Goal: Task Accomplishment & Management: Use online tool/utility

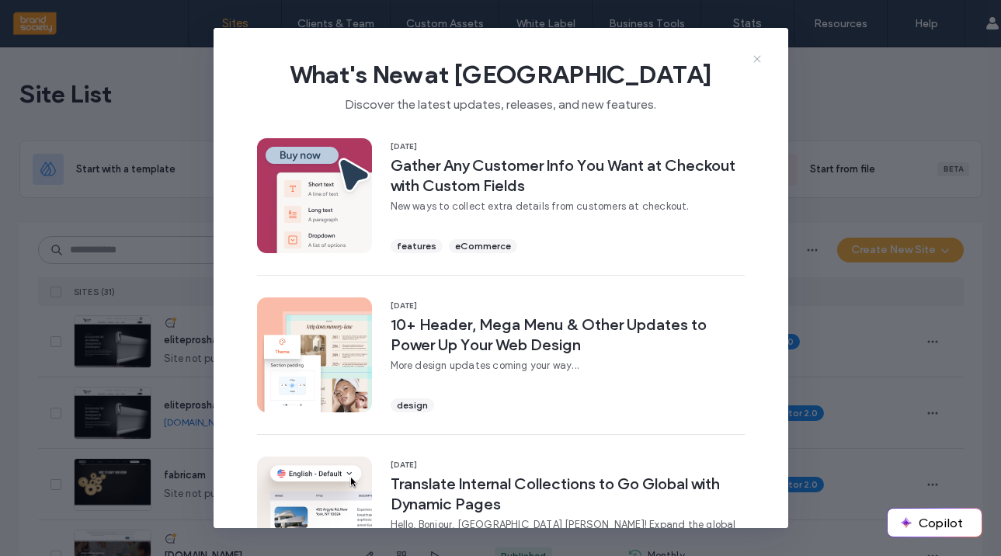
click at [758, 57] on use at bounding box center [756, 58] width 7 height 7
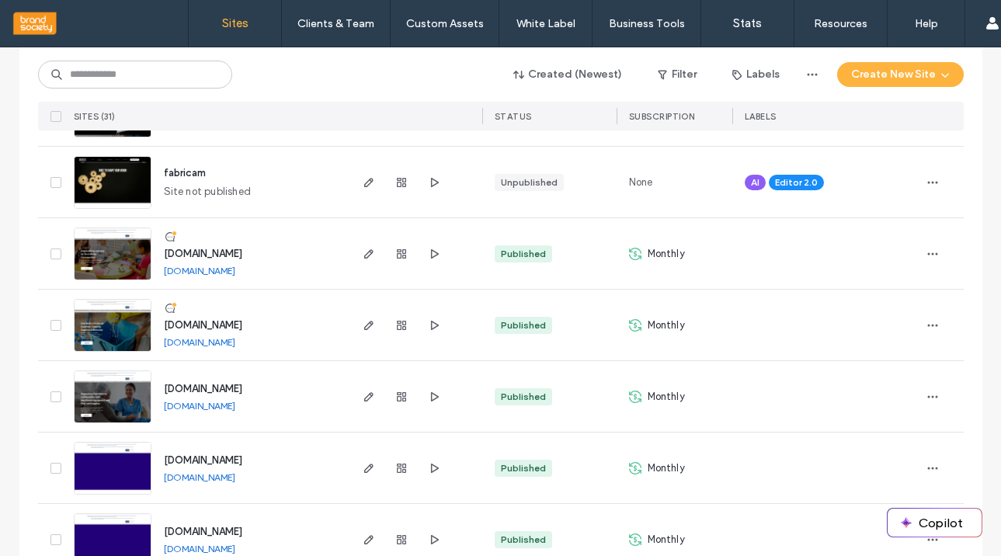
scroll to position [308, 0]
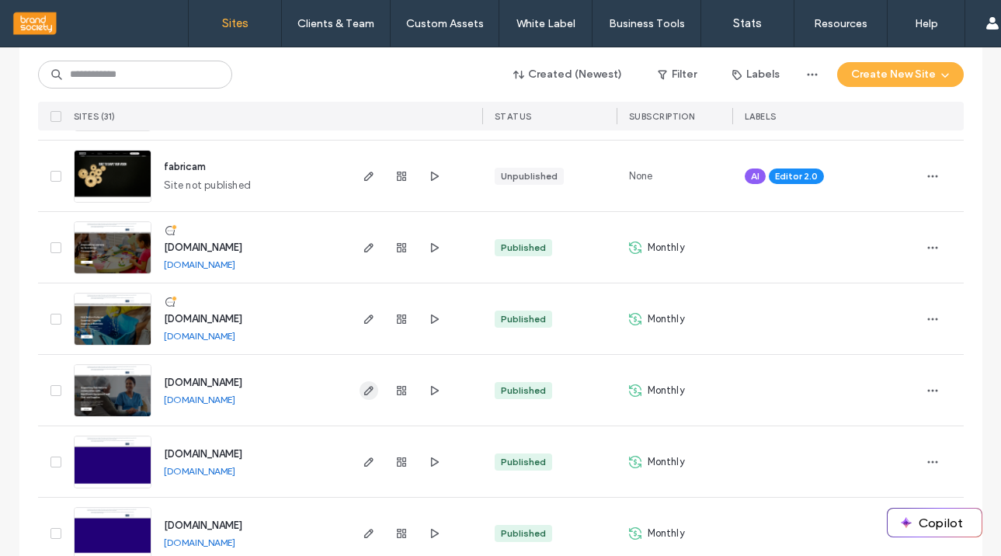
click at [363, 391] on use "button" at bounding box center [367, 390] width 9 height 9
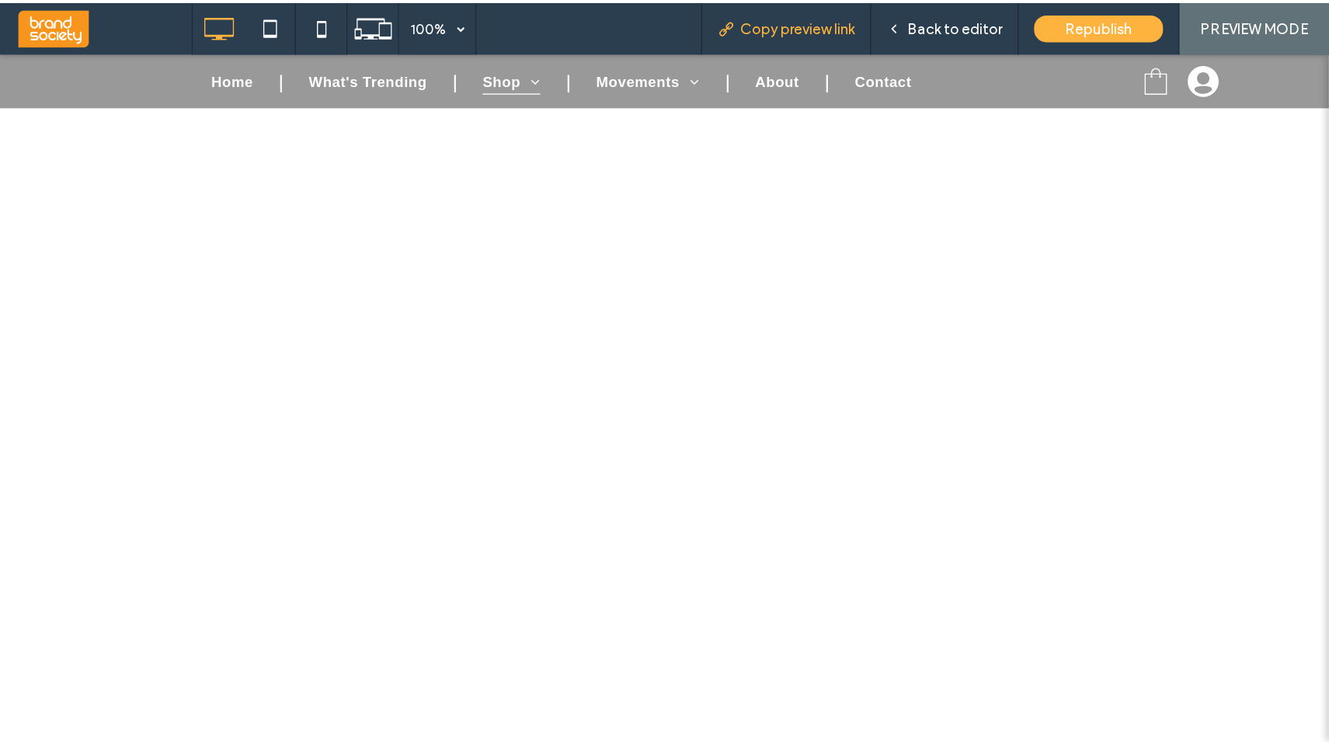
scroll to position [185, 0]
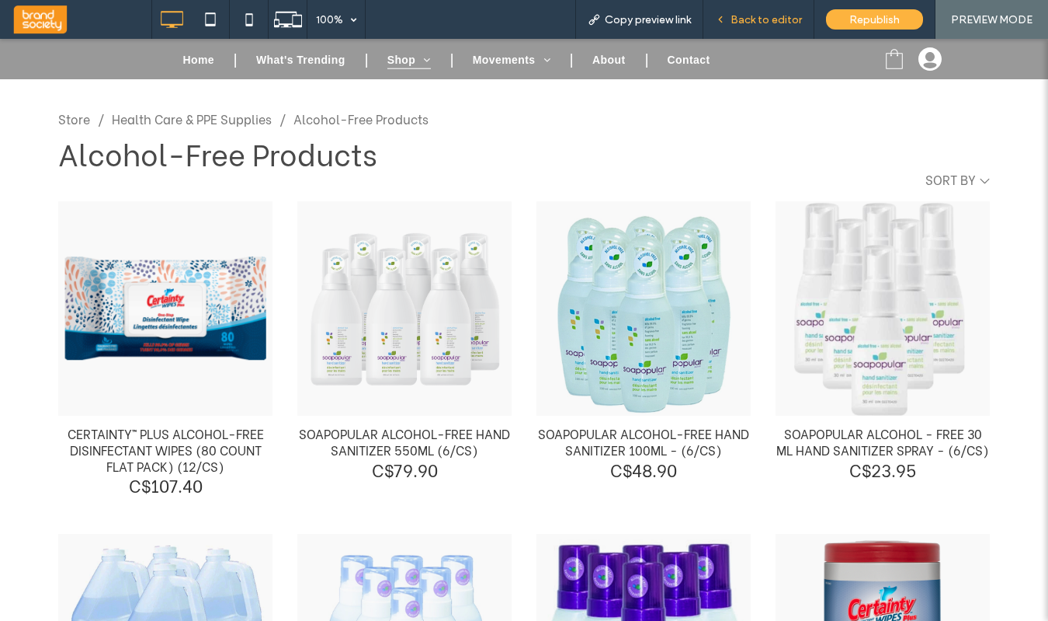
click at [766, 16] on span "Back to editor" at bounding box center [766, 19] width 71 height 13
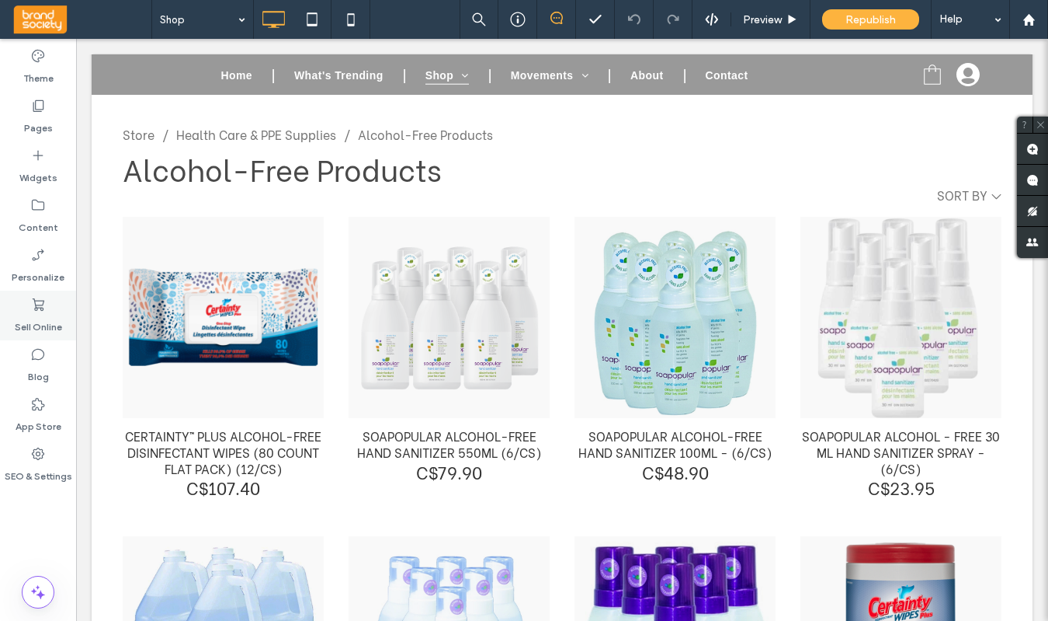
click at [37, 313] on label "Sell Online" at bounding box center [38, 323] width 47 height 22
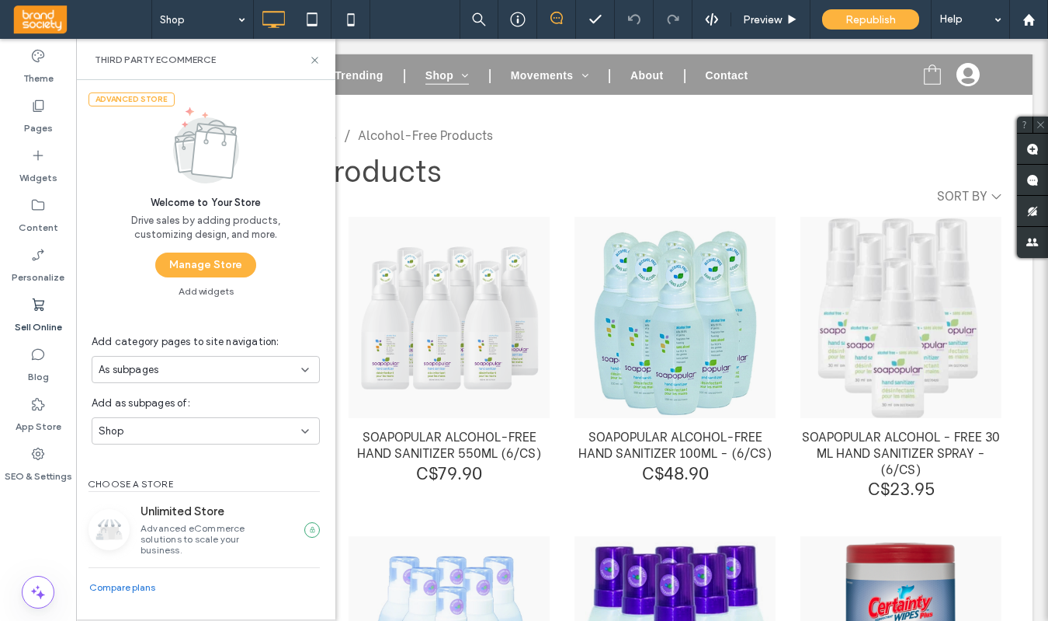
click at [207, 267] on button "Manage Store" at bounding box center [205, 264] width 101 height 25
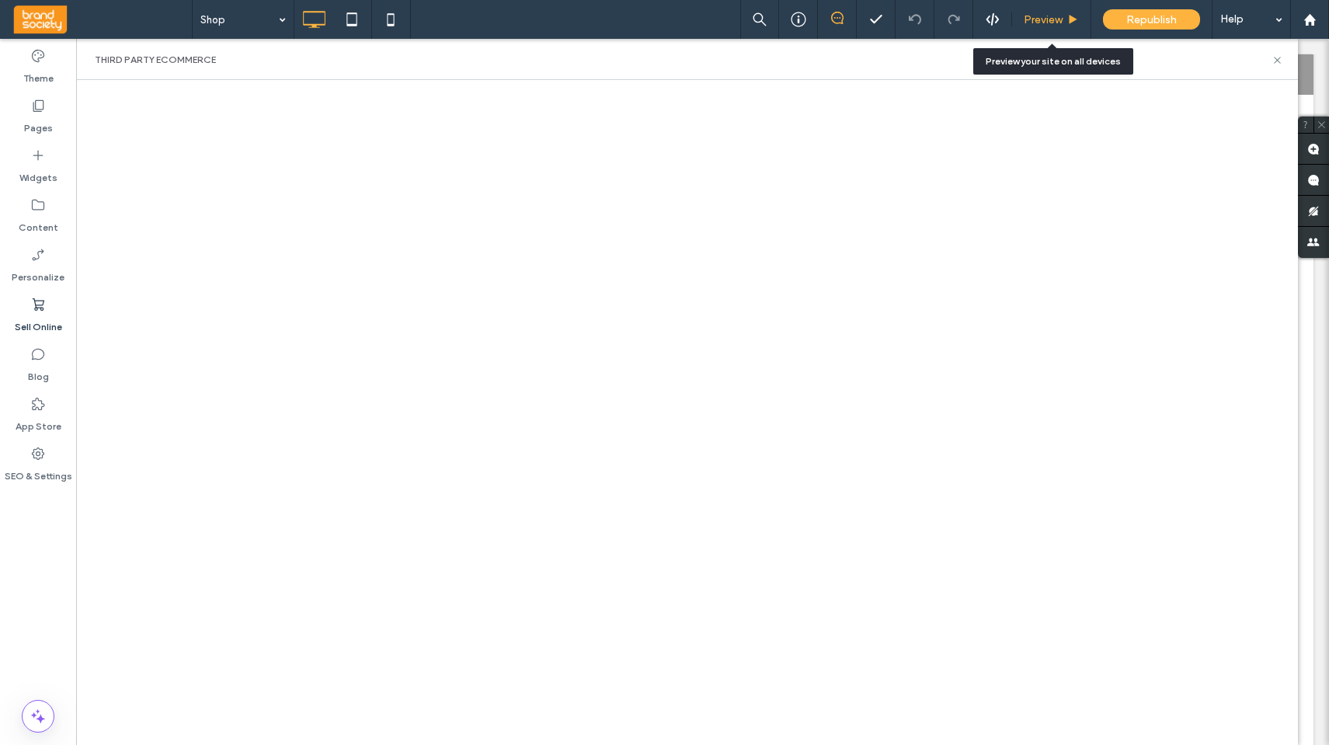
click at [1000, 16] on span "Preview" at bounding box center [1043, 19] width 39 height 13
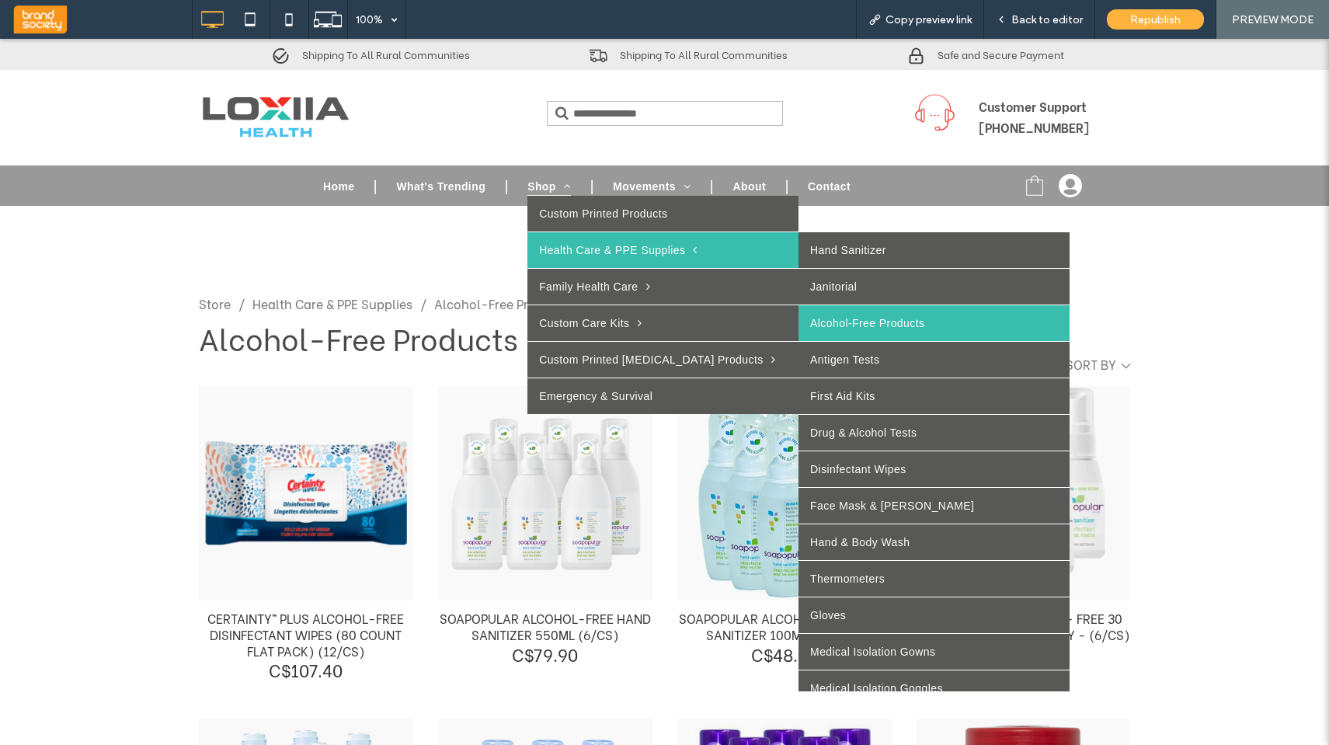
click at [824, 322] on link "Alcohol-Free Products" at bounding box center [933, 323] width 271 height 36
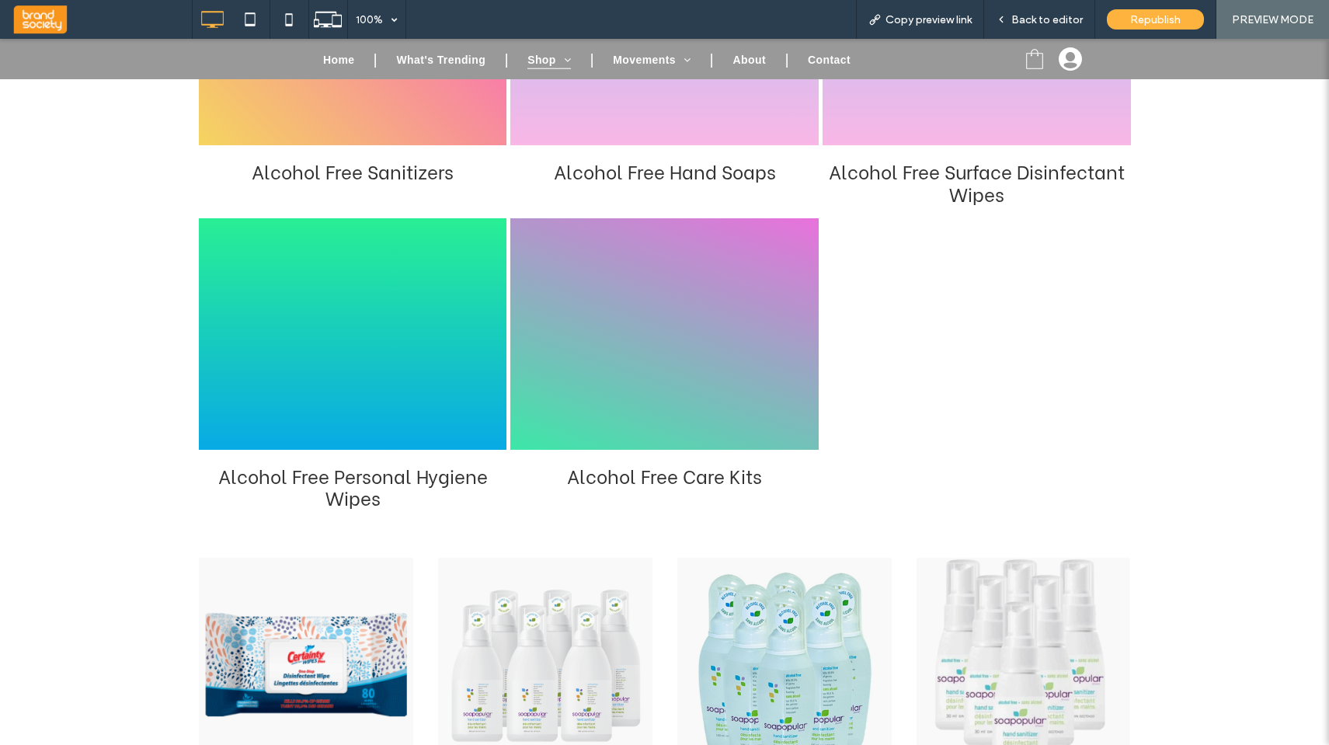
scroll to position [463, 0]
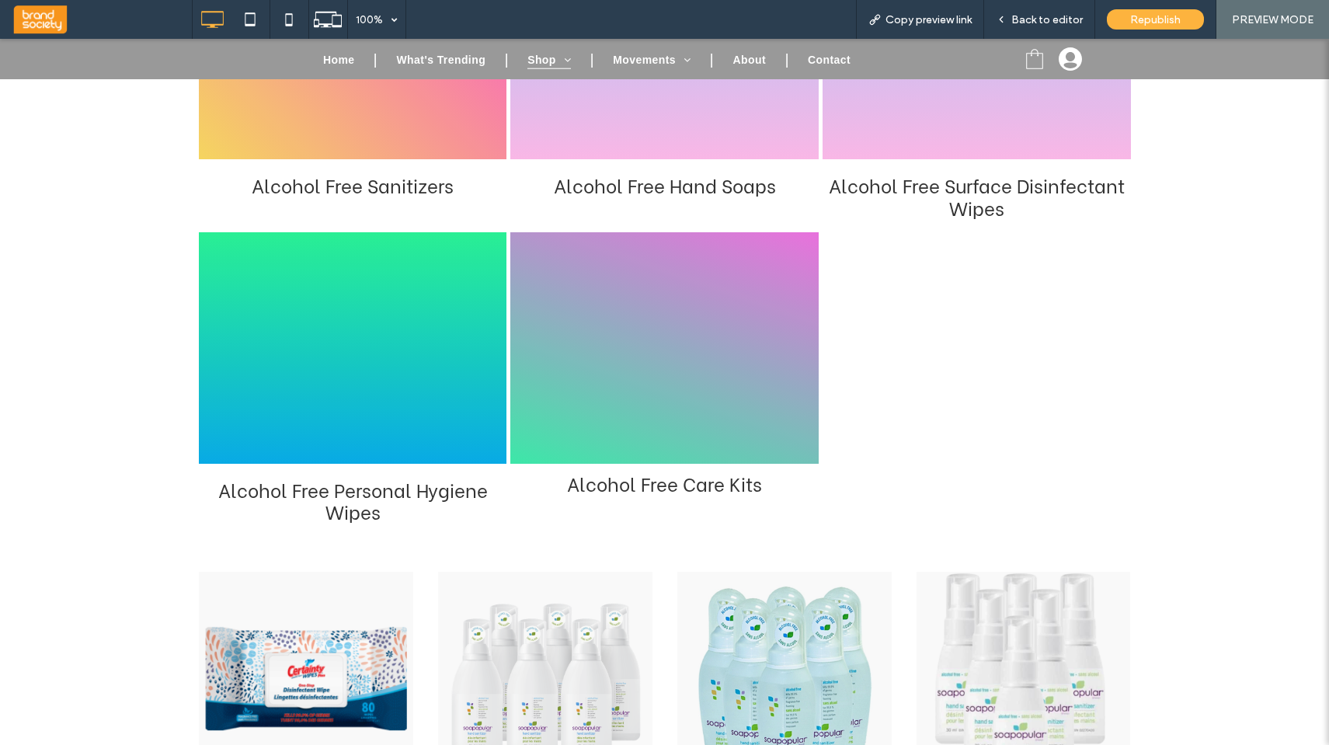
click div "Alcohol Free Care Kits"
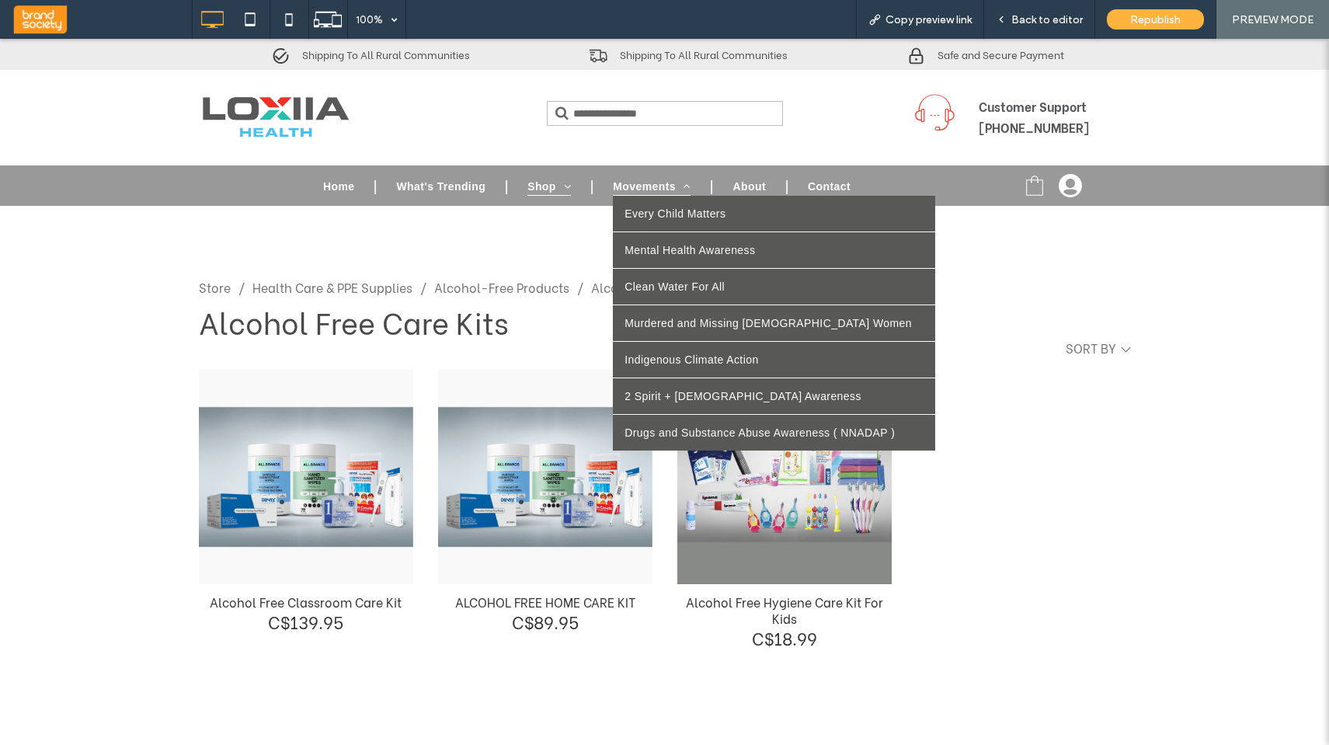
scroll to position [16, 0]
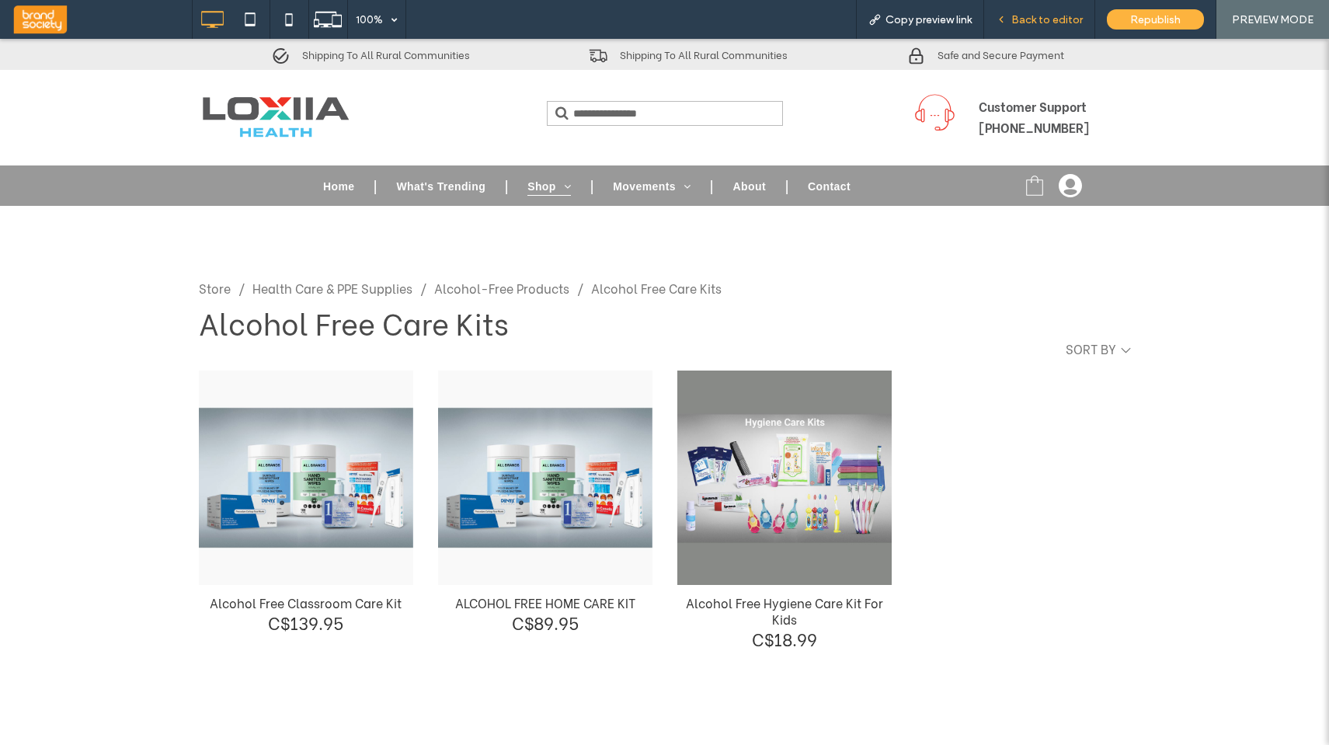
click at [1000, 22] on span "Back to editor" at bounding box center [1046, 19] width 71 height 13
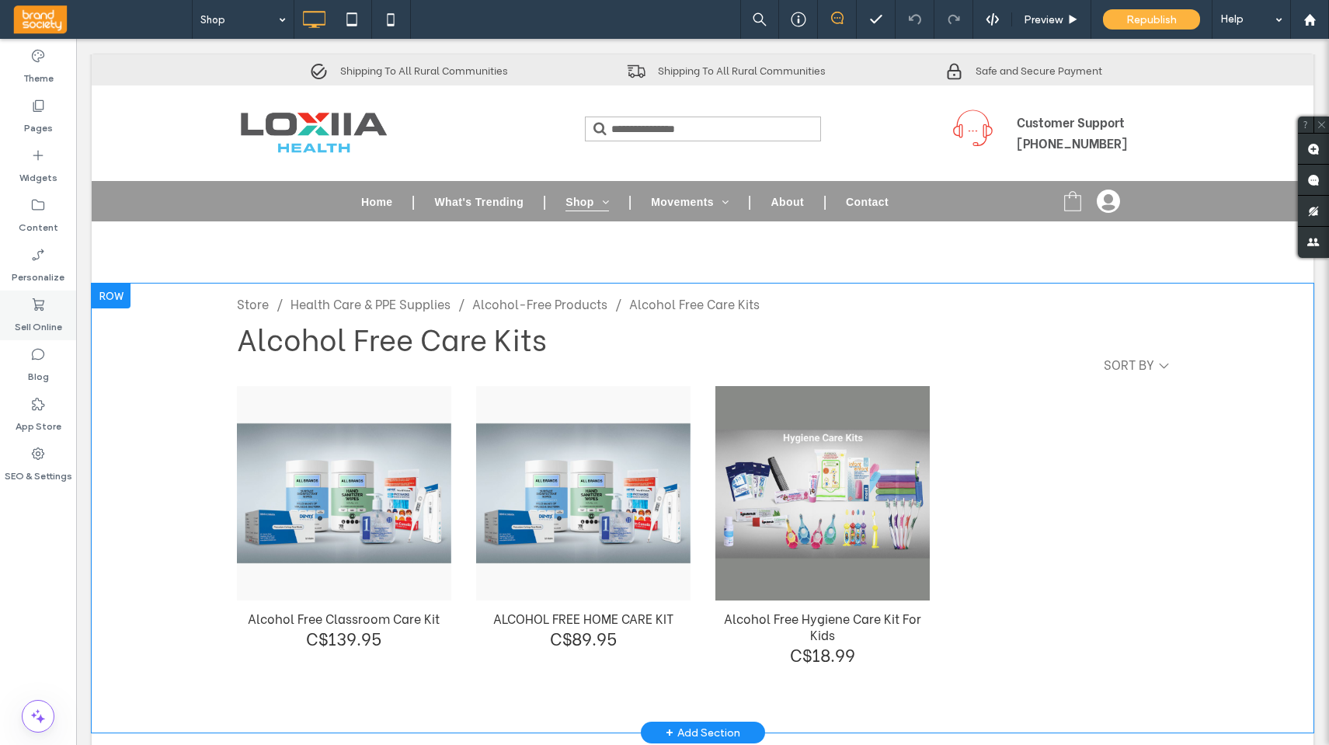
click at [43, 303] on use at bounding box center [39, 304] width 12 height 12
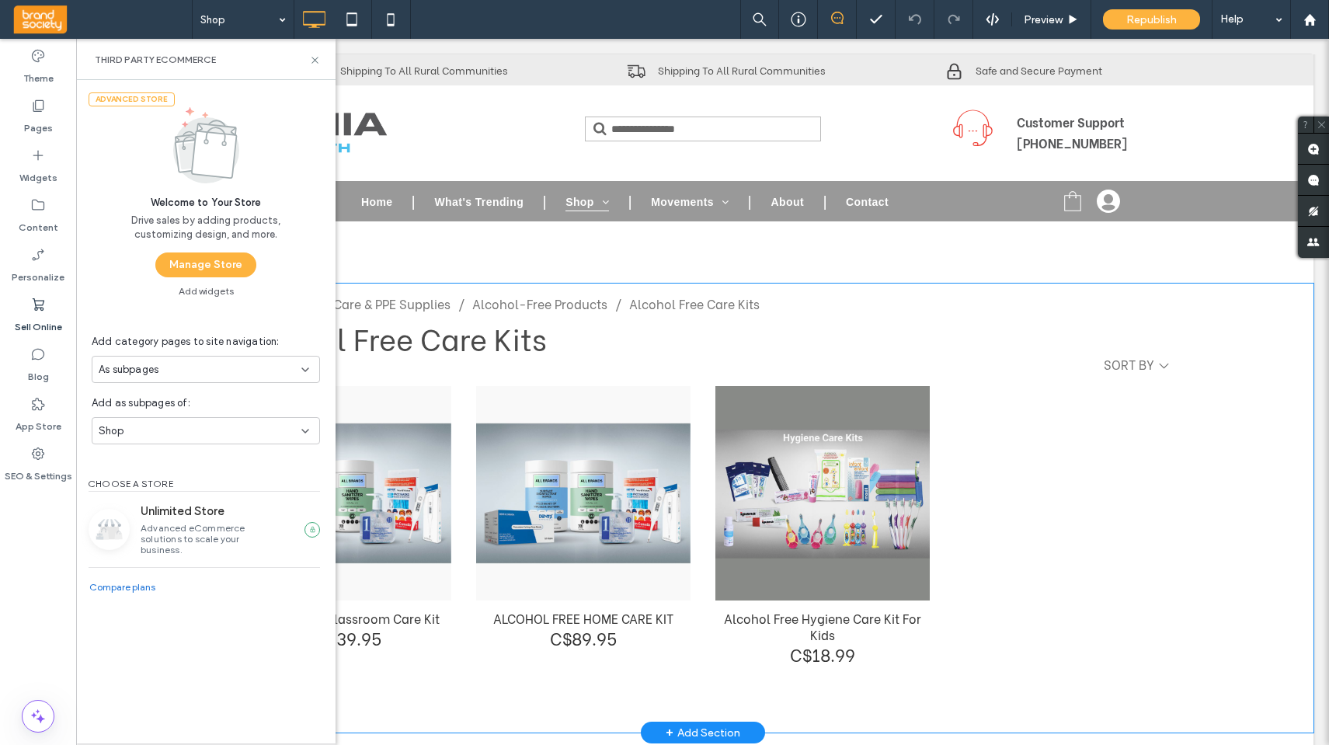
click at [201, 256] on button "Manage Store" at bounding box center [205, 264] width 101 height 25
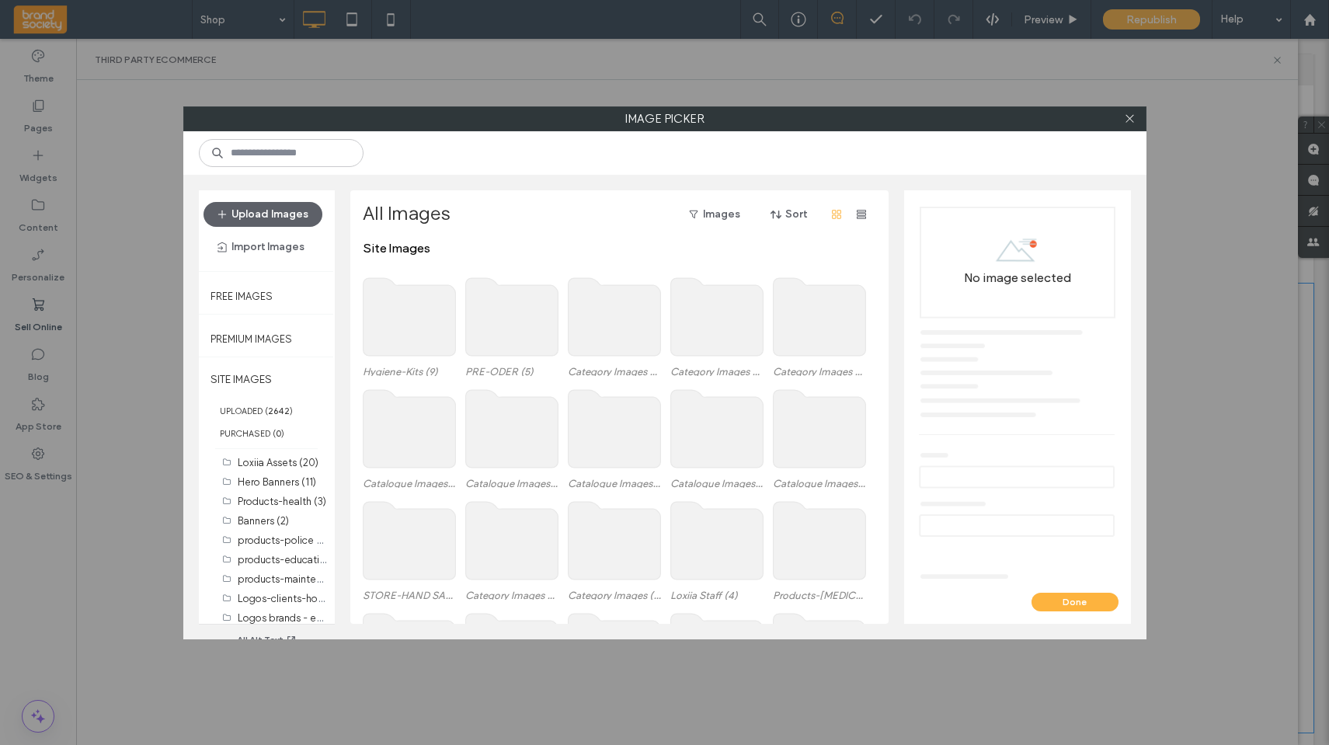
click at [620, 333] on use at bounding box center [614, 317] width 92 height 78
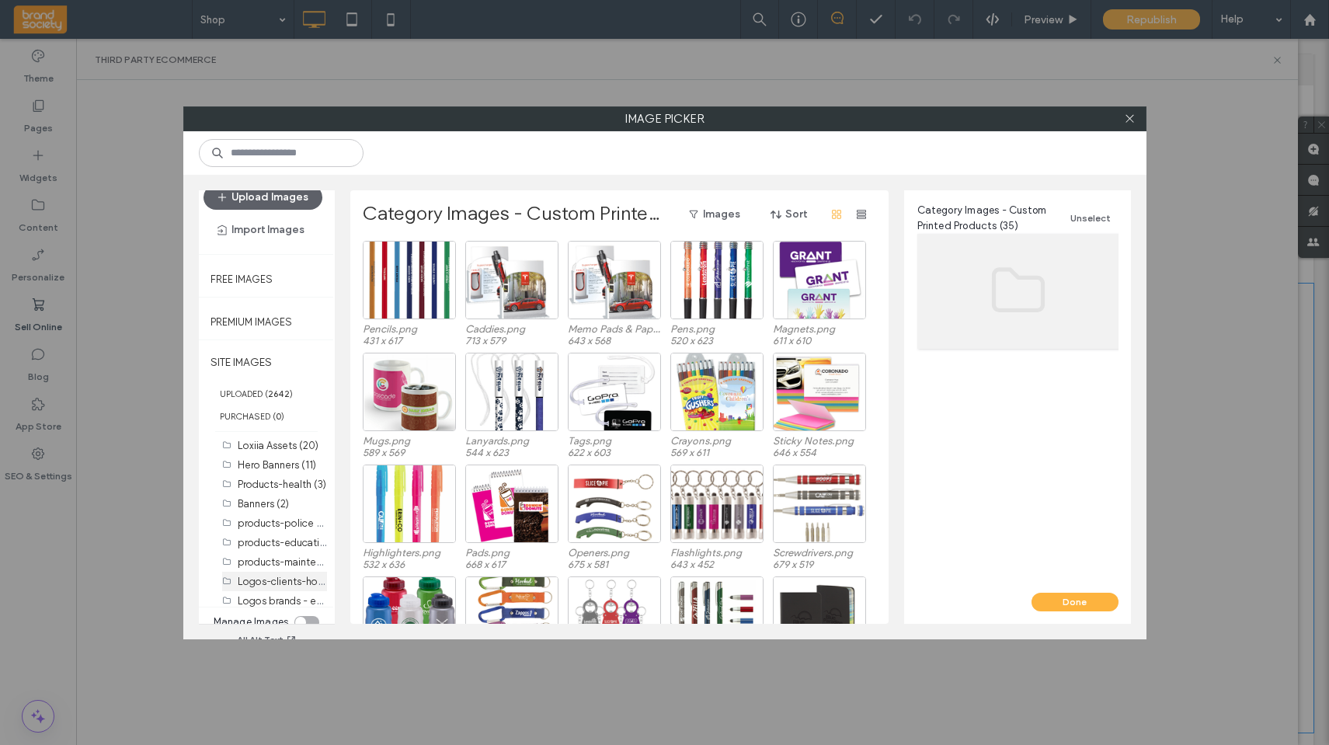
scroll to position [27, 0]
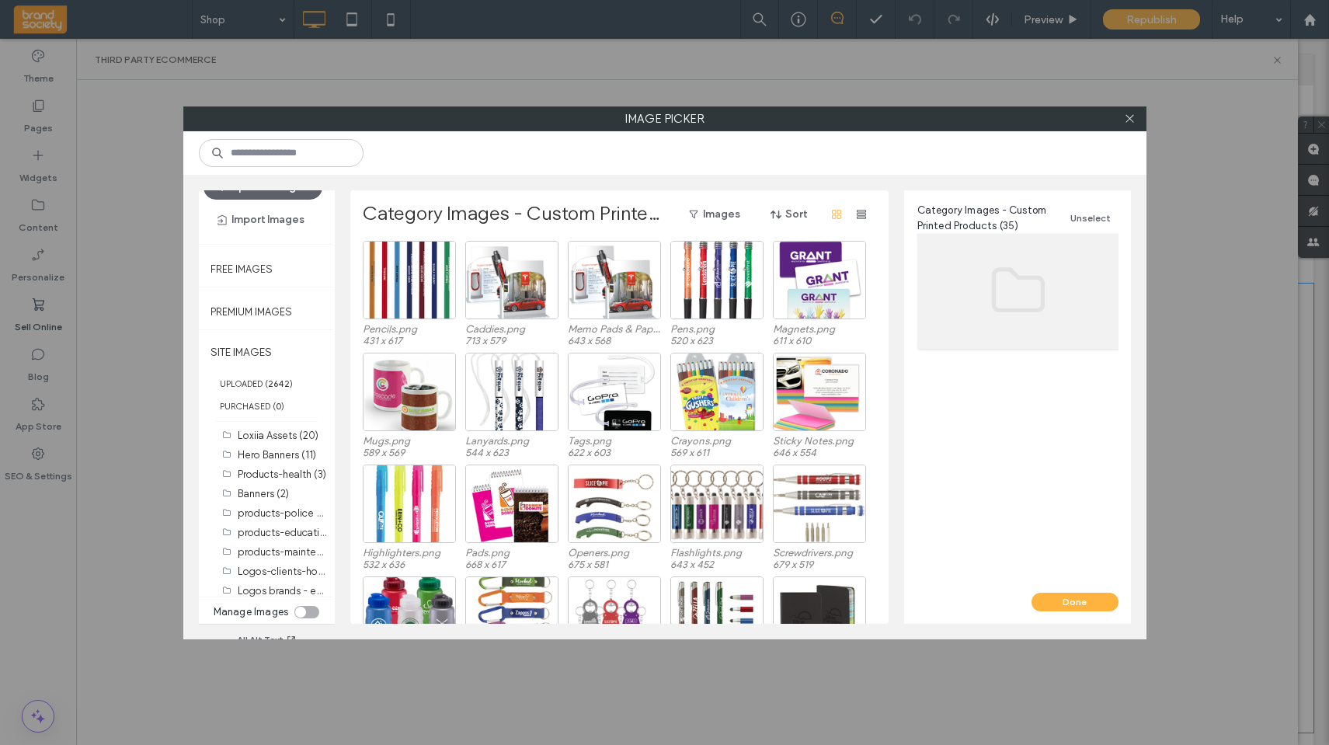
click at [305, 555] on div "toggle" at bounding box center [306, 612] width 25 height 12
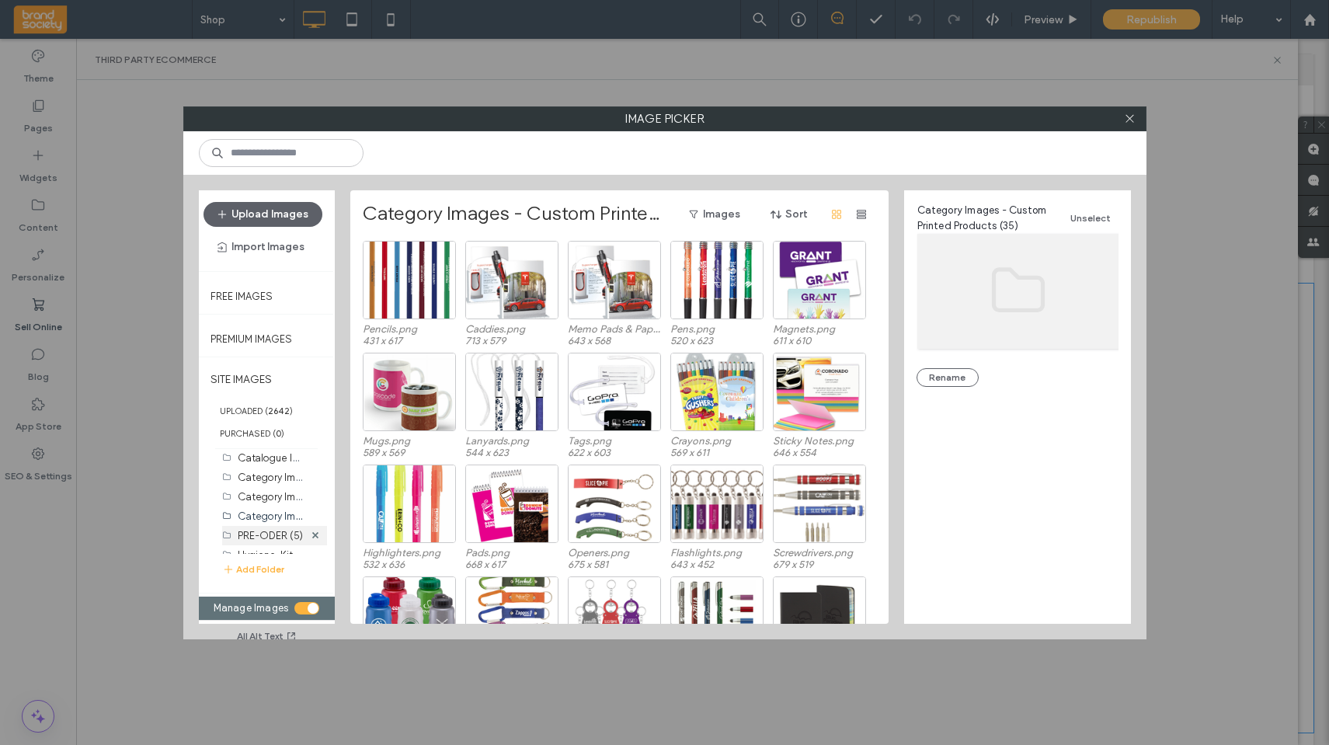
scroll to position [425, 0]
click at [245, 555] on button "Add Folder" at bounding box center [253, 569] width 62 height 16
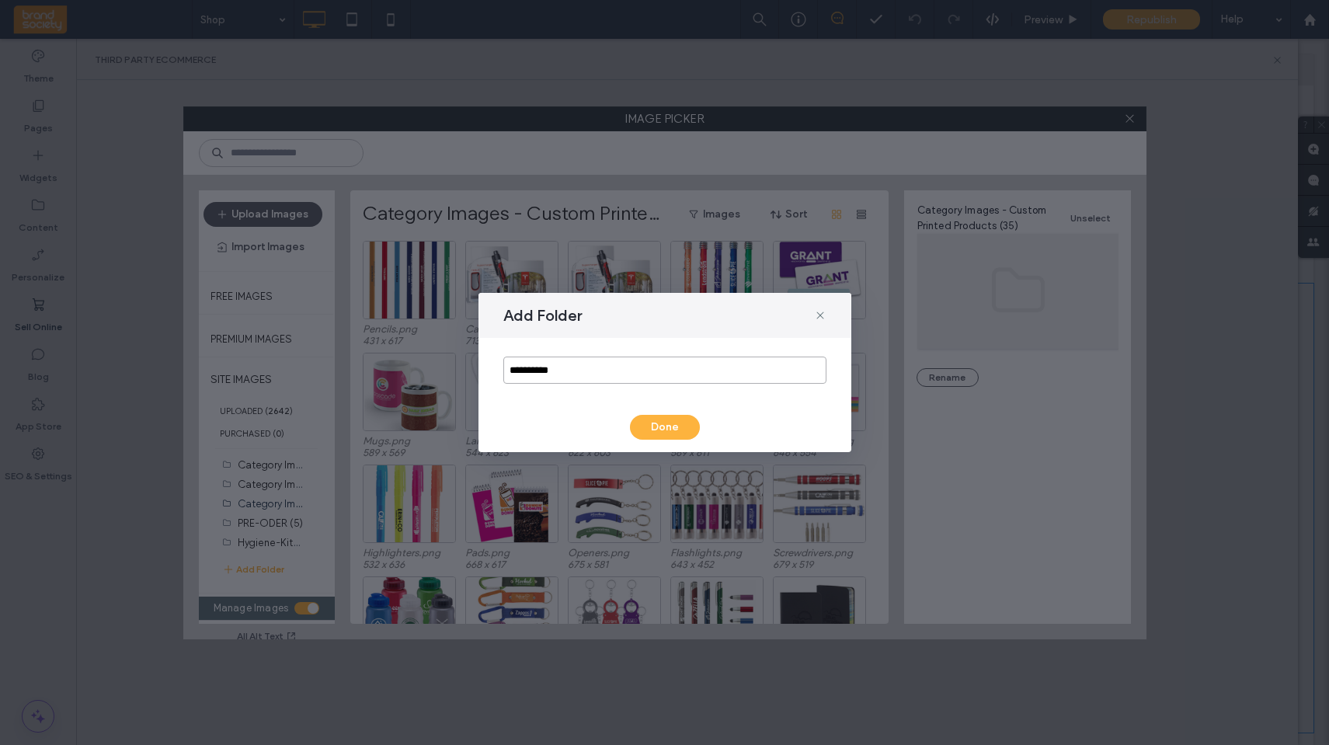
click at [568, 370] on input "**********" at bounding box center [664, 369] width 323 height 27
drag, startPoint x: 573, startPoint y: 369, endPoint x: 532, endPoint y: 369, distance: 41.2
click at [532, 369] on input "**********" at bounding box center [664, 369] width 323 height 27
type input "**********"
click at [669, 429] on button "Done" at bounding box center [665, 427] width 70 height 25
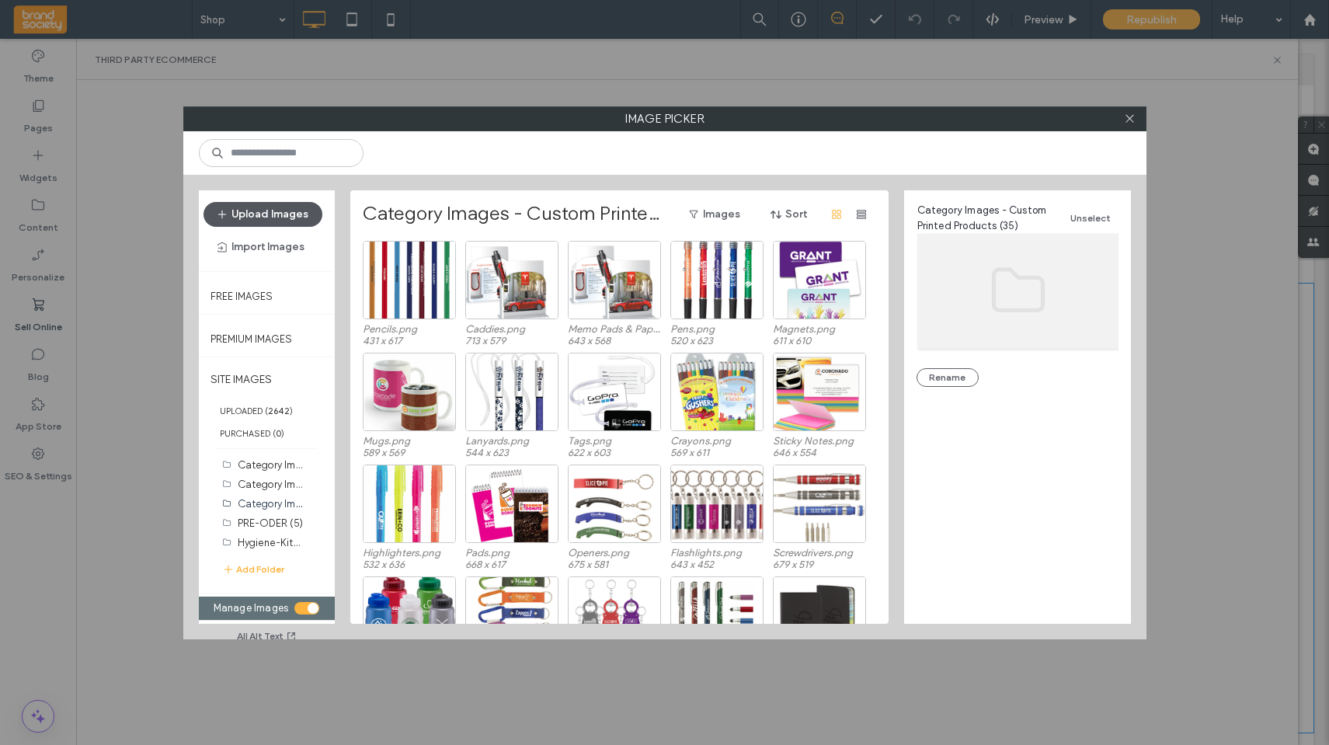
click at [228, 219] on icon "button" at bounding box center [222, 214] width 12 height 12
click at [242, 217] on button "Upload Images" at bounding box center [262, 214] width 119 height 25
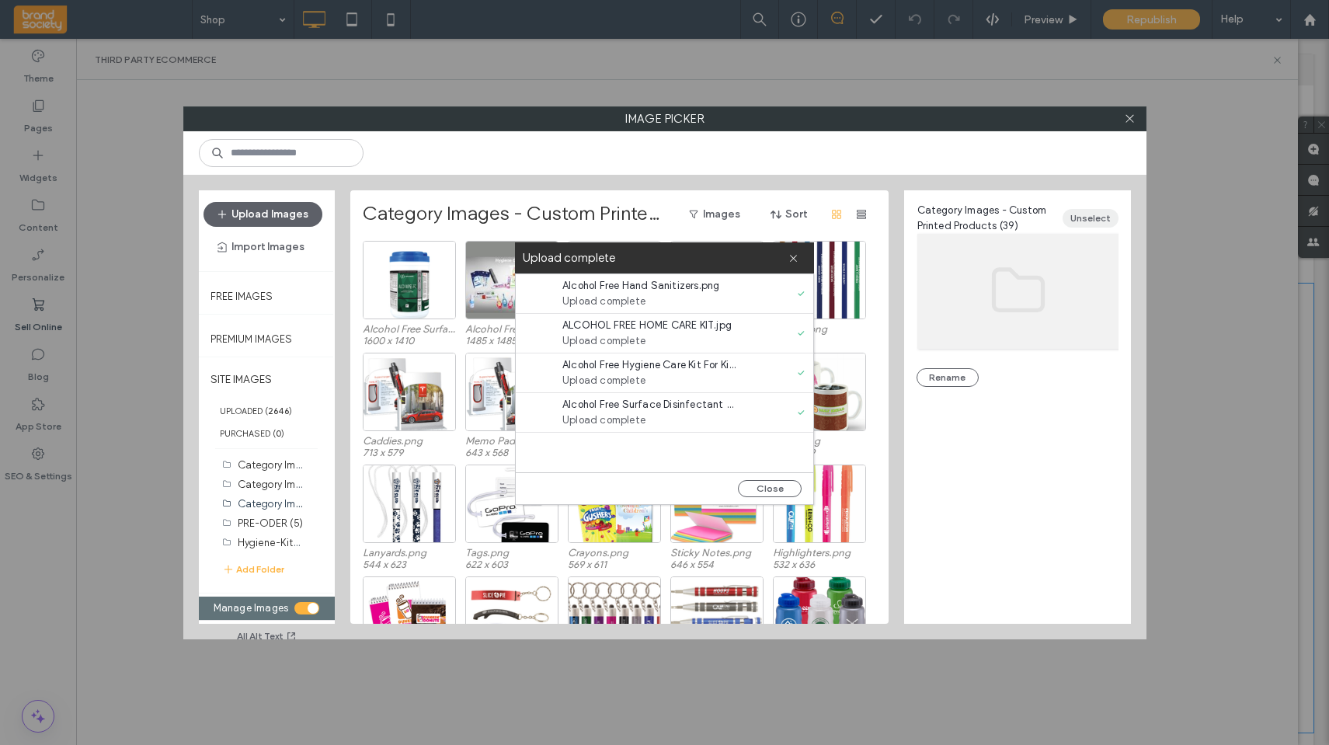
click at [1000, 212] on button "Unselect" at bounding box center [1090, 218] width 56 height 19
click at [1000, 214] on button "Unselect" at bounding box center [1090, 218] width 56 height 19
click at [254, 548] on div "New Categories Aug 13 2025 (0)" at bounding box center [271, 542] width 66 height 16
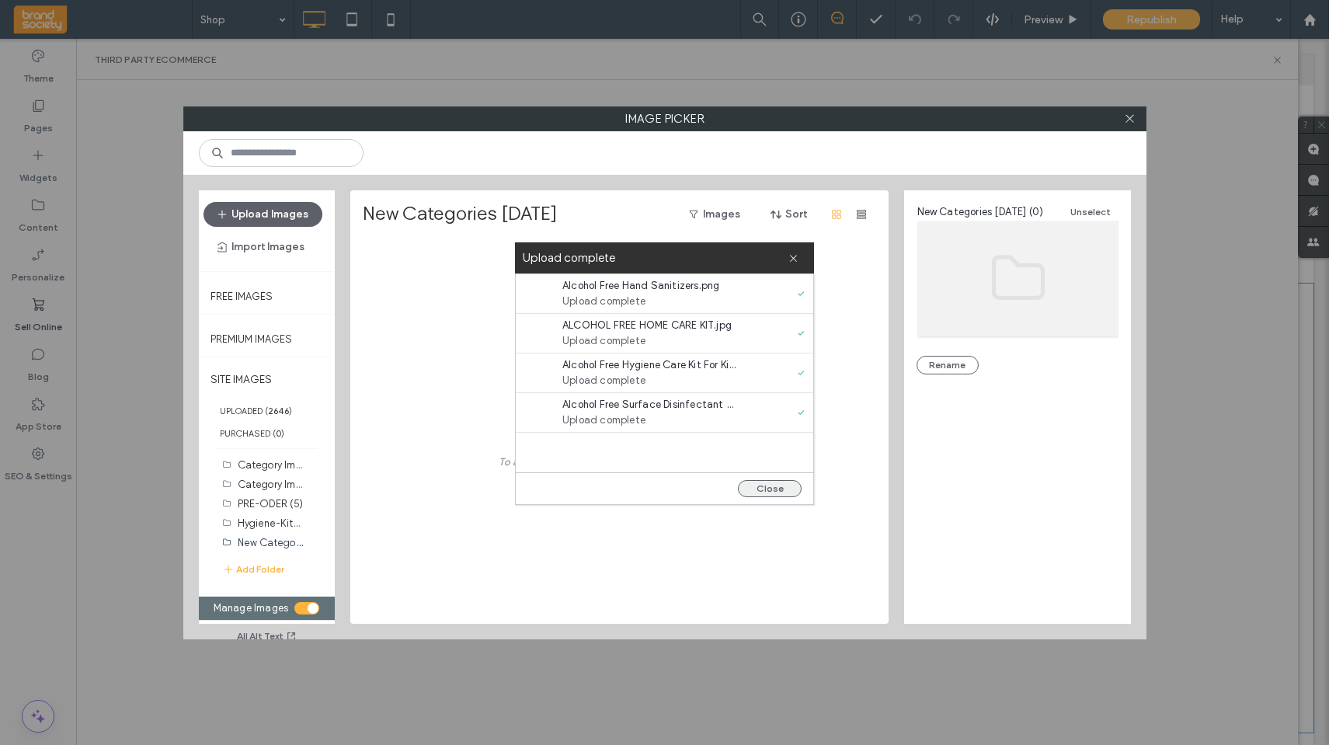
click at [771, 489] on button "Close" at bounding box center [770, 488] width 64 height 17
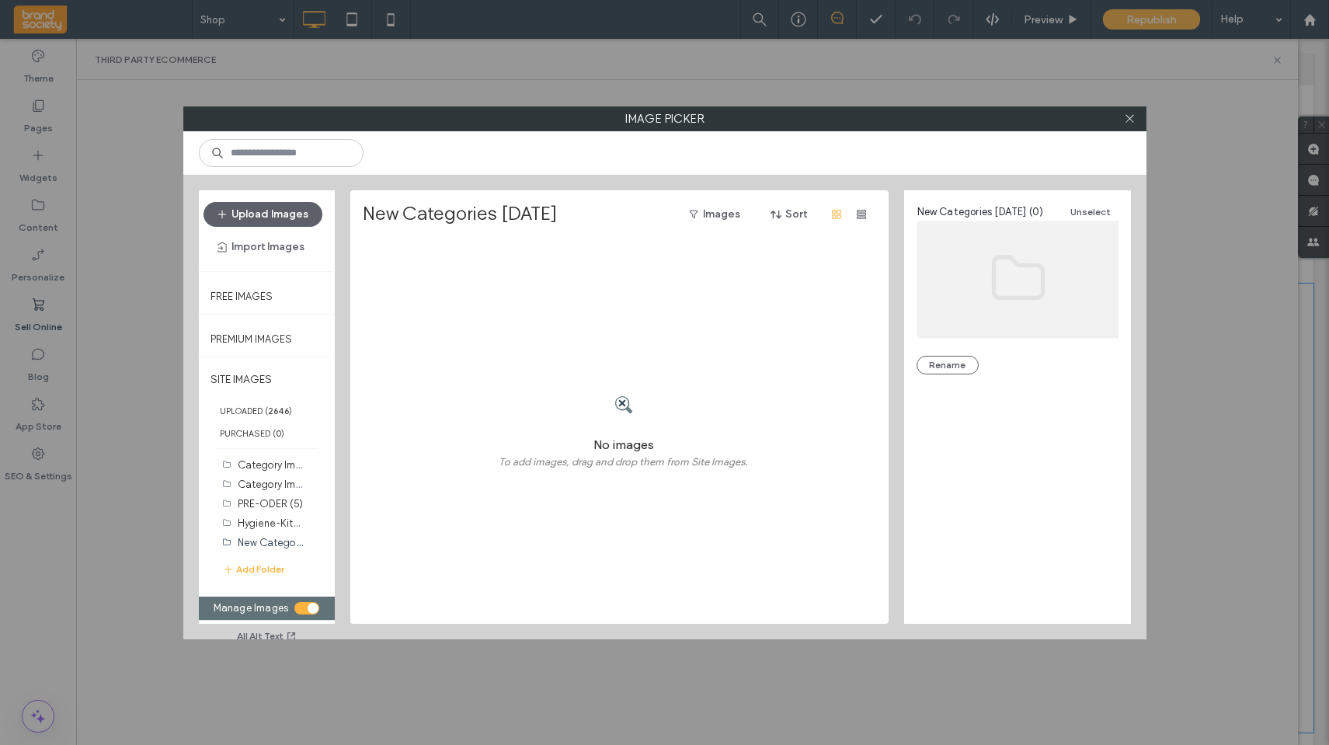
click at [619, 398] on icon at bounding box center [624, 405] width 20 height 20
click at [666, 468] on label "To add images, drag and drop them from Site Images." at bounding box center [623, 465] width 249 height 19
click at [728, 365] on div "No images To add images, drag and drop them from Site Images." at bounding box center [624, 432] width 522 height 383
click at [502, 299] on div "No images To add images, drag and drop them from Site Images." at bounding box center [624, 432] width 522 height 383
drag, startPoint x: 672, startPoint y: 347, endPoint x: 662, endPoint y: 401, distance: 54.5
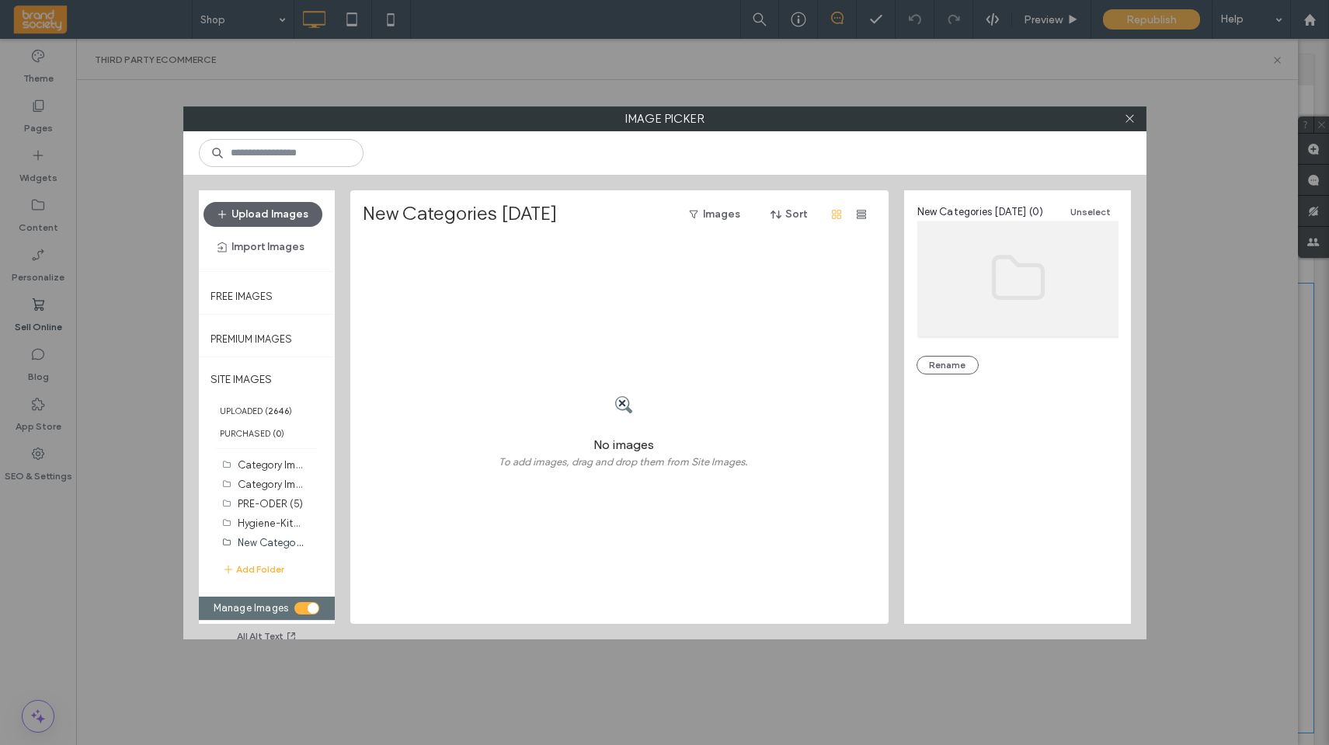
click at [672, 349] on div "No images To add images, drag and drop them from Site Images." at bounding box center [624, 432] width 522 height 383
click at [619, 423] on span at bounding box center [624, 404] width 20 height 61
click at [649, 415] on div at bounding box center [623, 404] width 249 height 61
click at [254, 210] on button "Upload Images" at bounding box center [262, 214] width 119 height 25
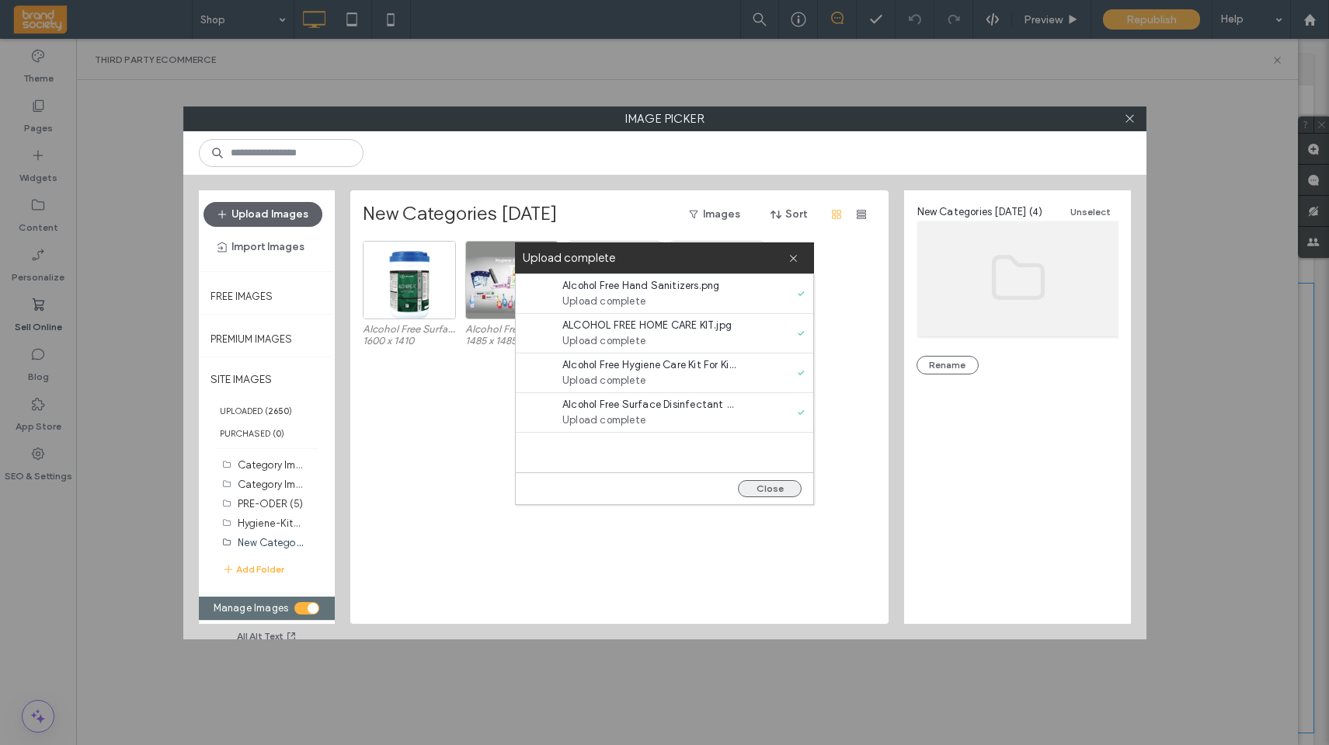
click at [784, 485] on button "Close" at bounding box center [770, 488] width 64 height 17
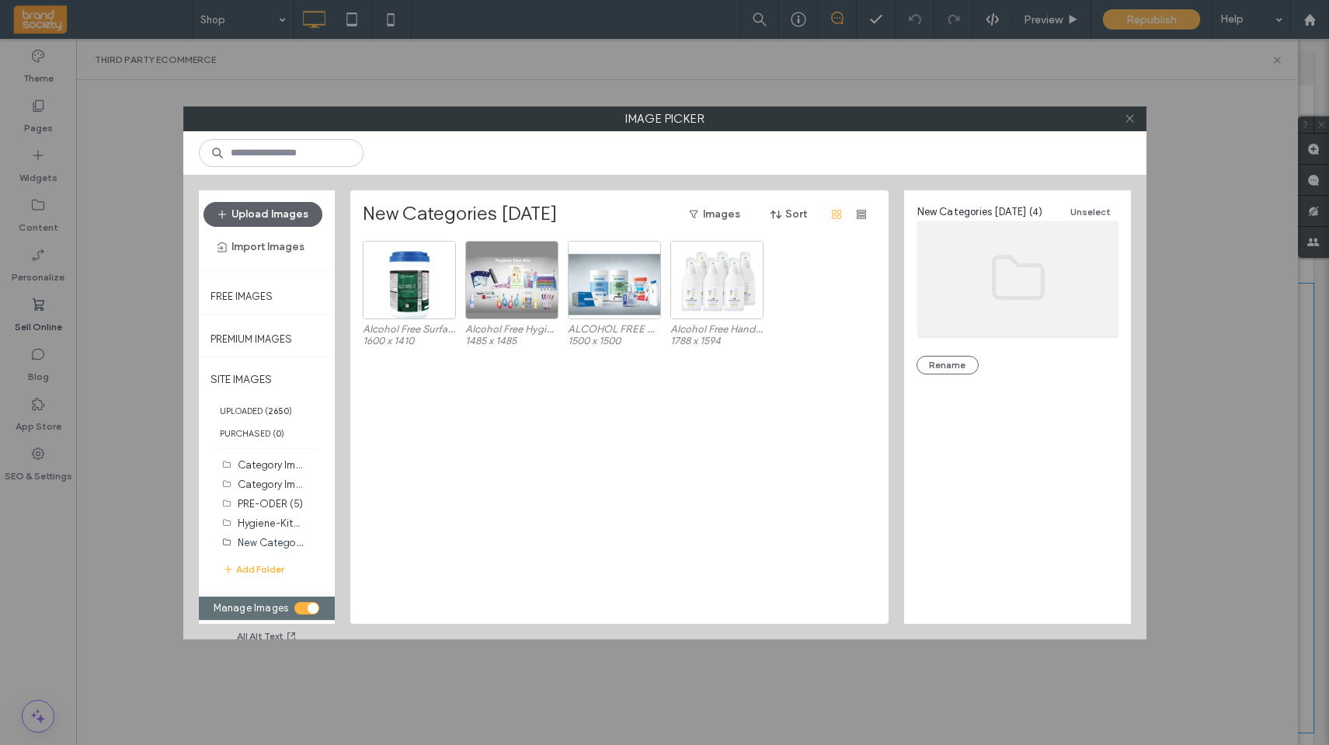
click at [1000, 122] on icon at bounding box center [1130, 119] width 12 height 12
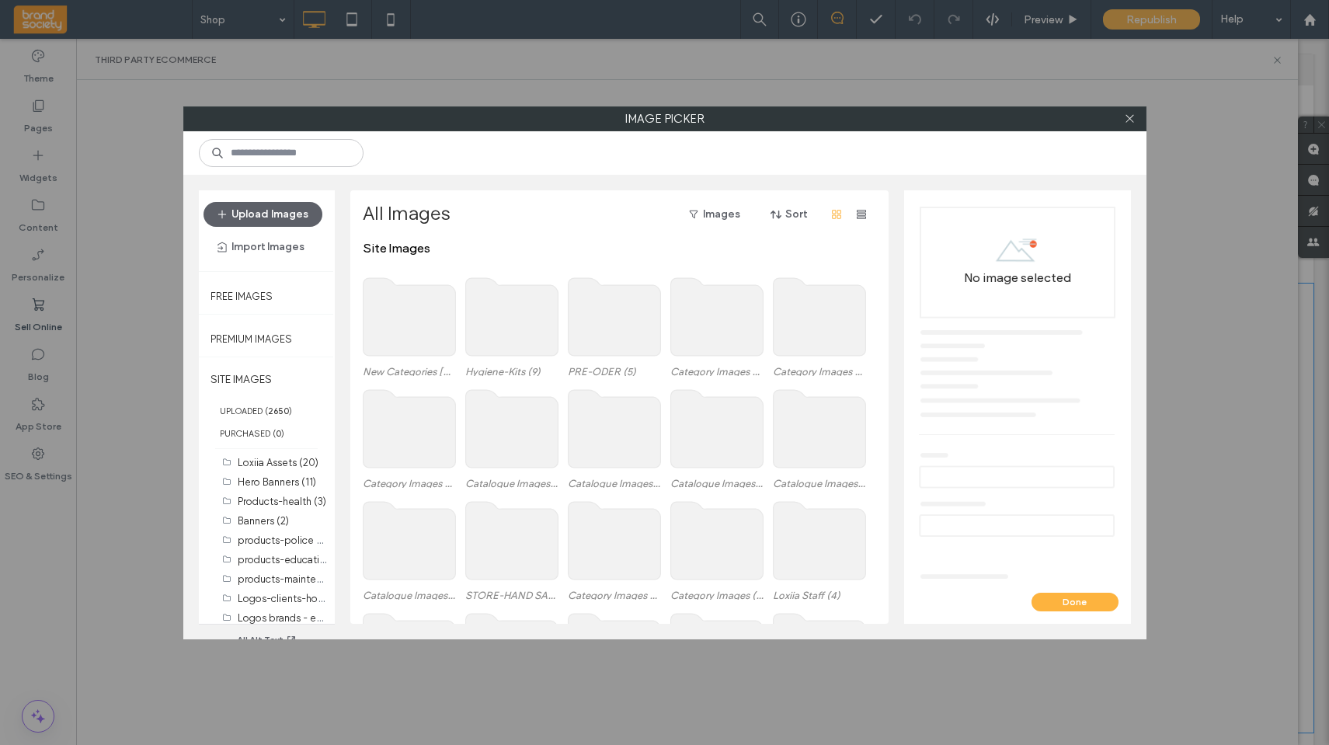
click at [403, 321] on use at bounding box center [409, 317] width 92 height 78
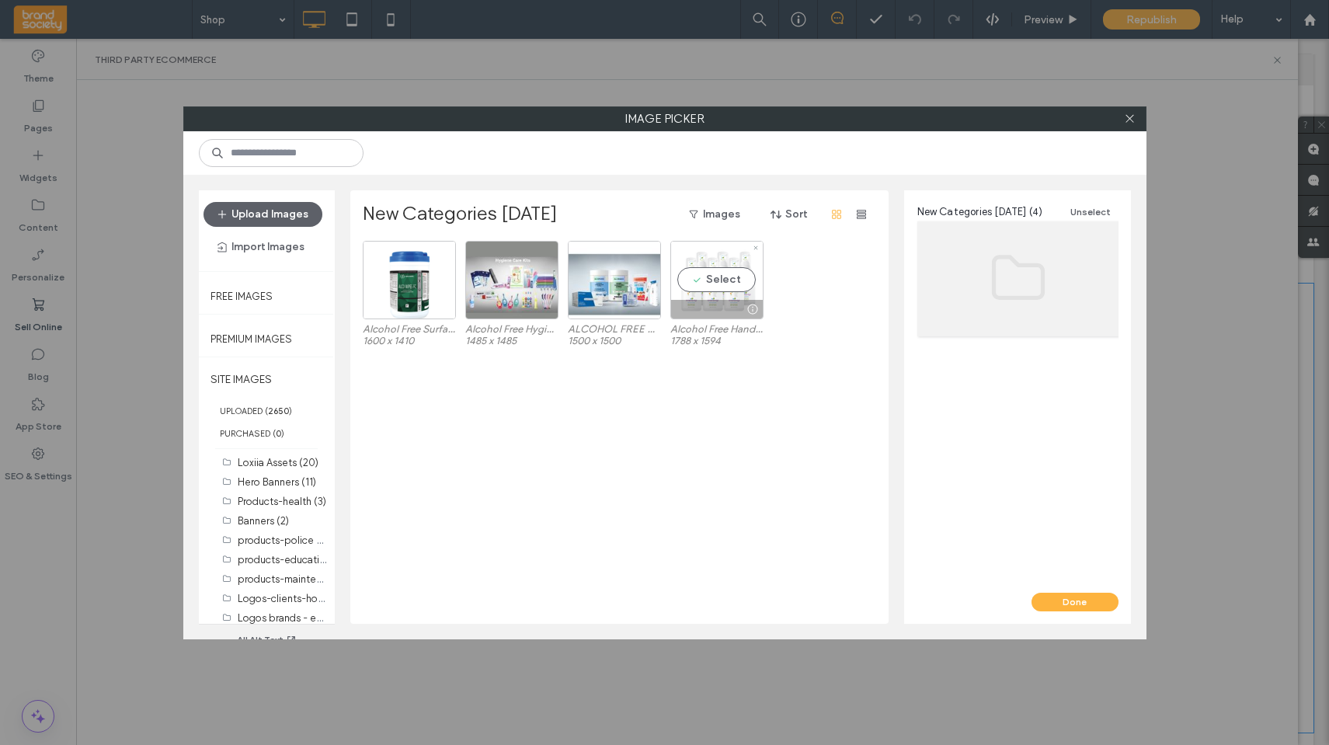
click at [721, 283] on div "Select" at bounding box center [716, 280] width 93 height 78
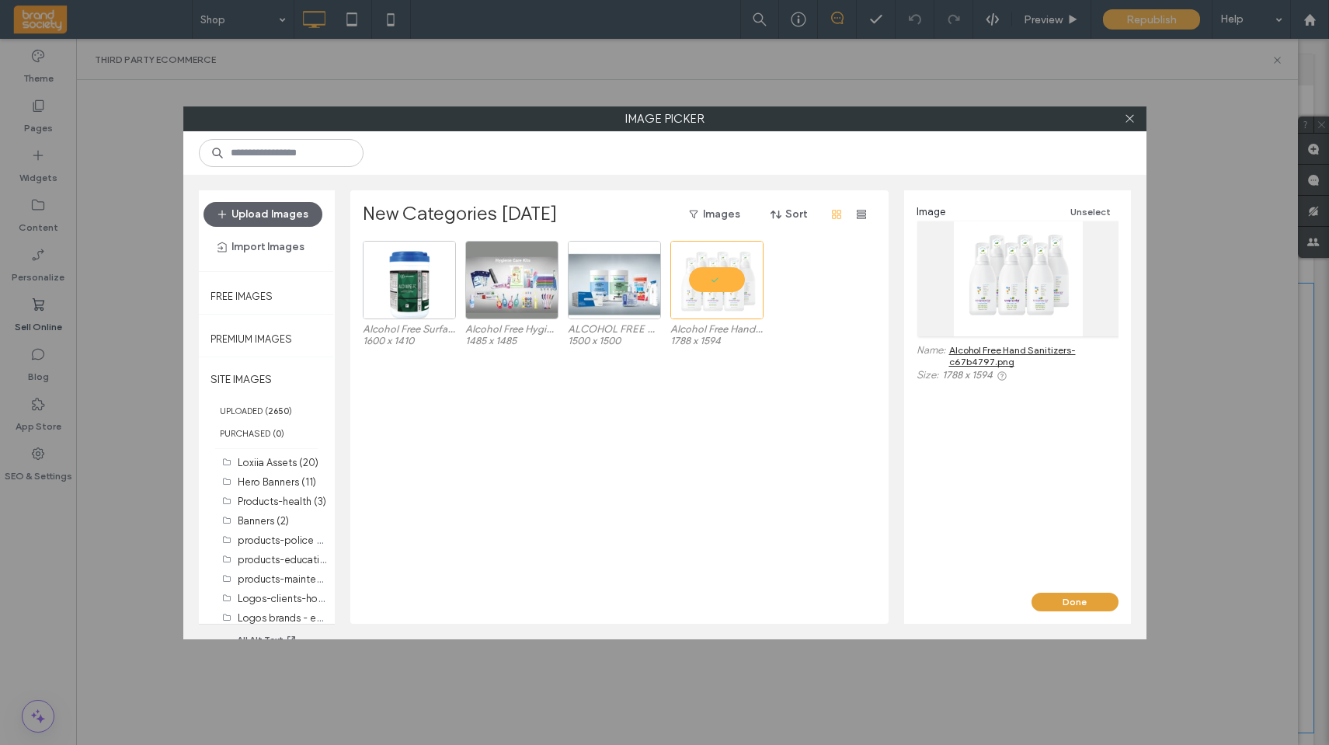
click at [1000, 555] on button "Done" at bounding box center [1074, 602] width 87 height 19
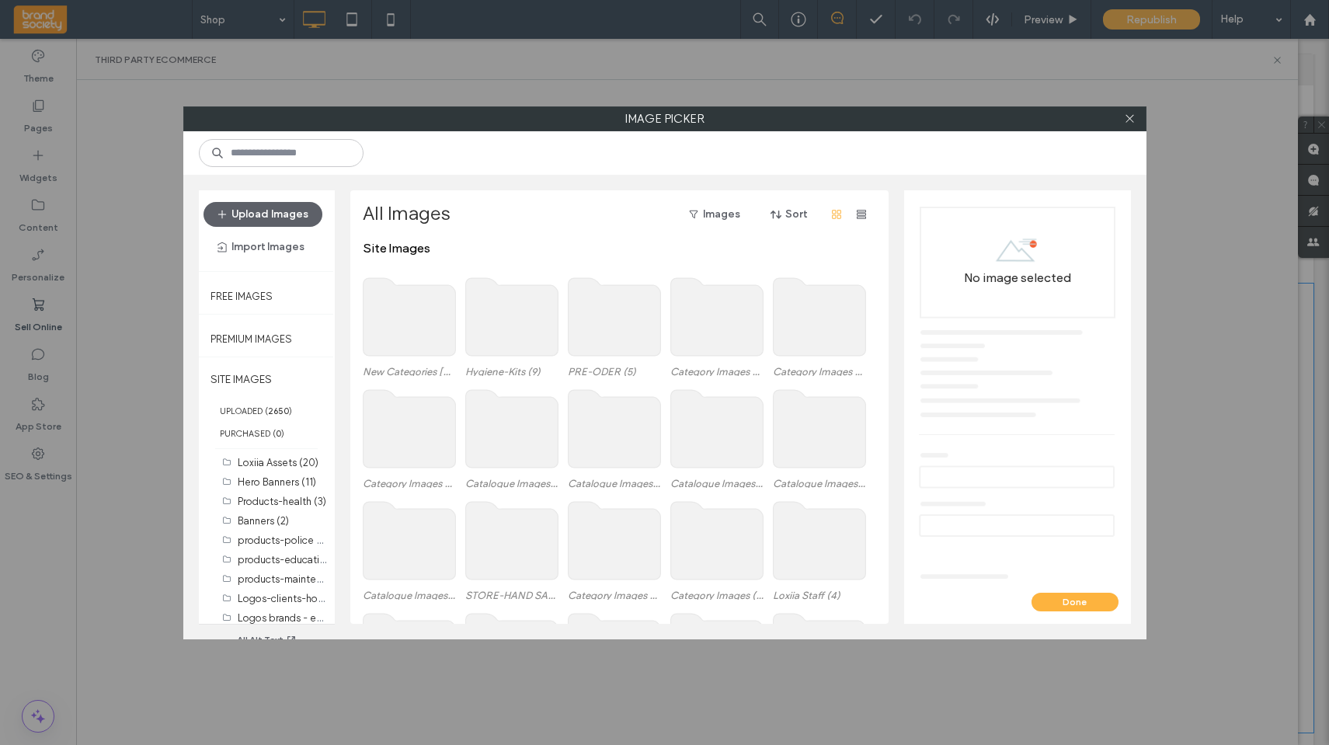
click at [419, 325] on use at bounding box center [409, 317] width 92 height 78
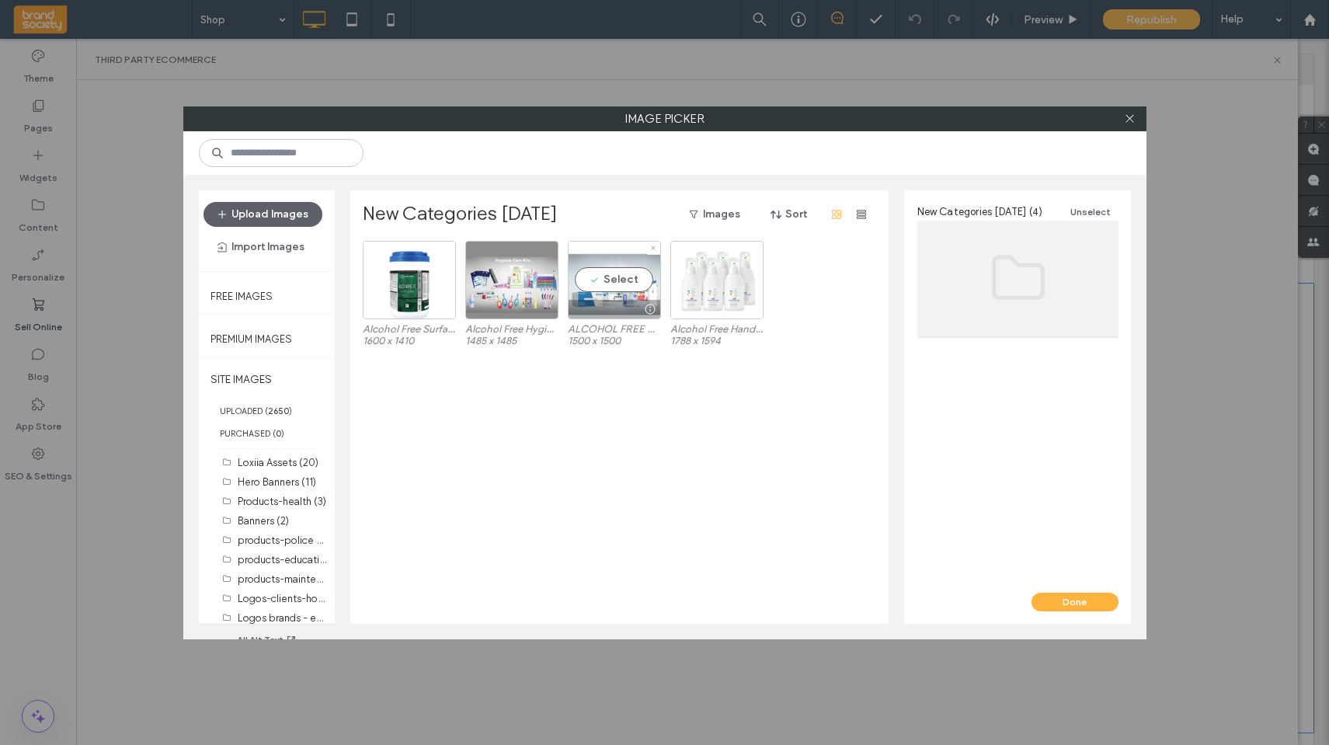
click at [617, 281] on div "Select" at bounding box center [614, 280] width 93 height 78
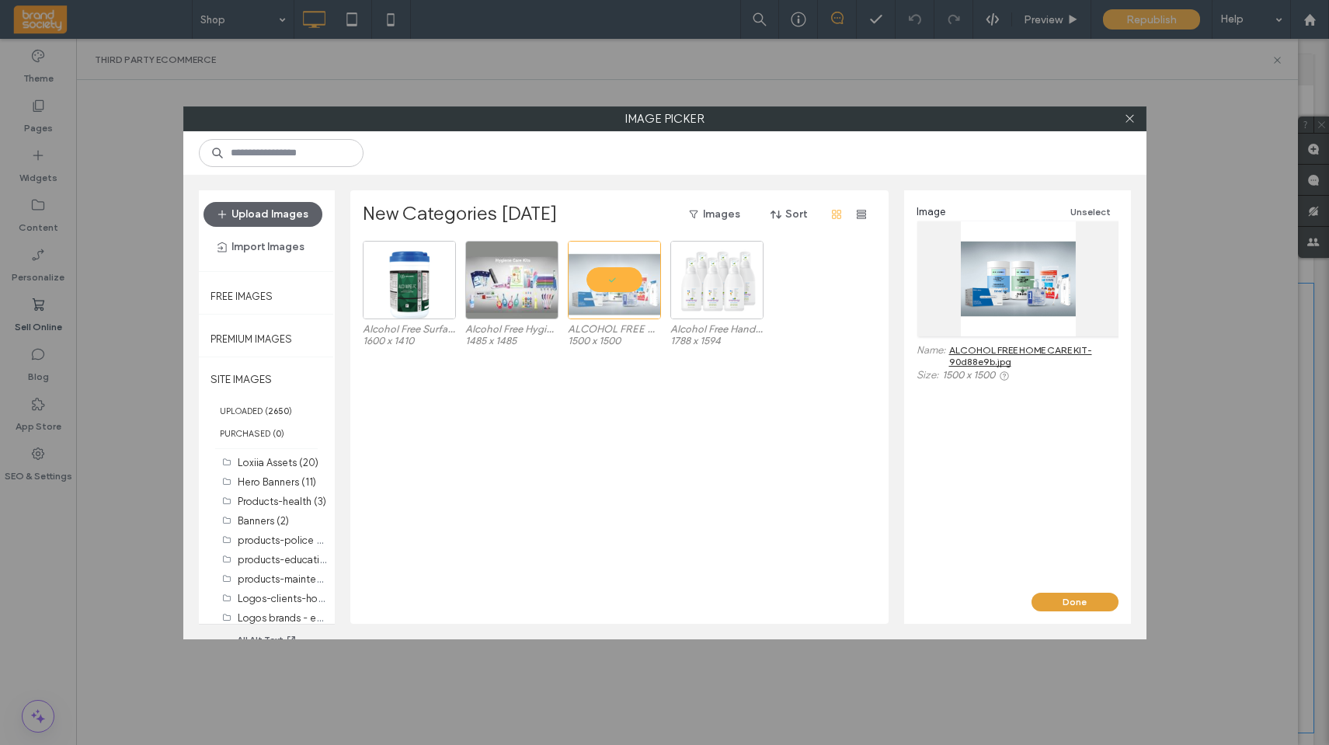
click at [1000, 555] on button "Done" at bounding box center [1074, 602] width 87 height 19
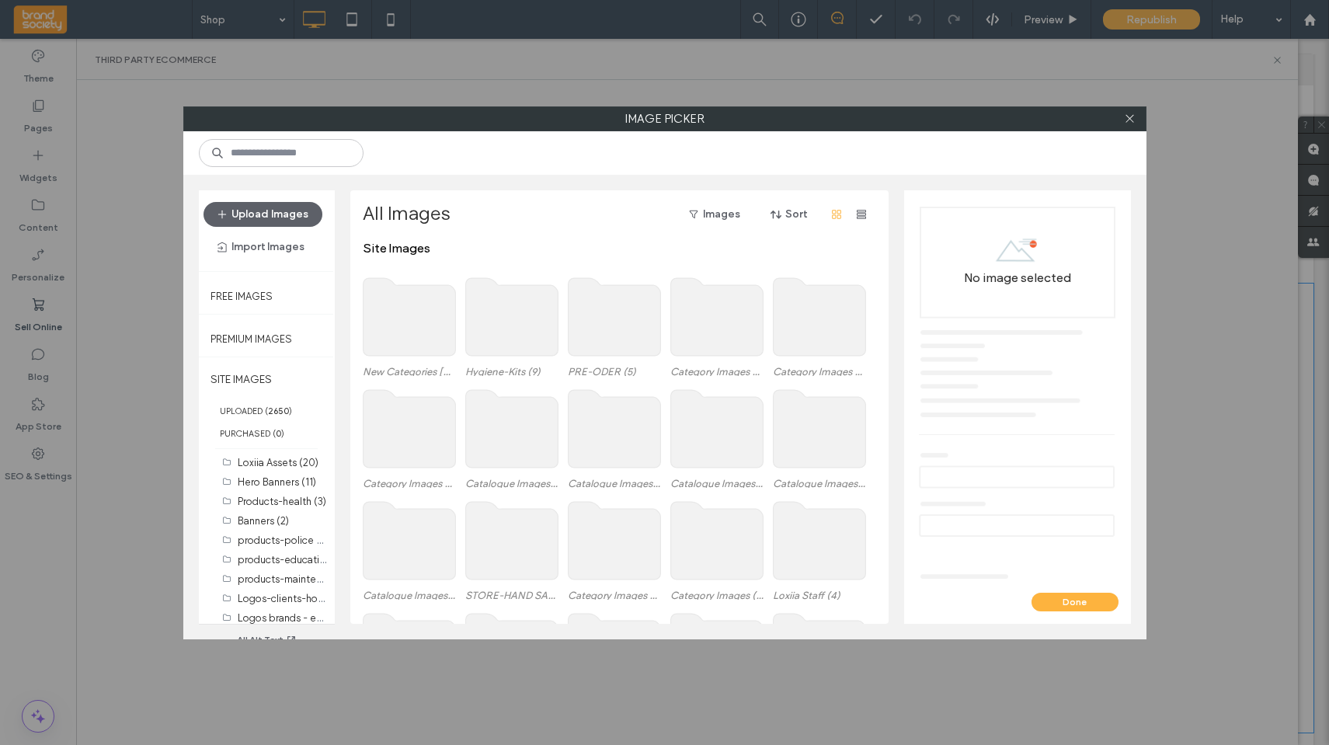
click at [402, 320] on use at bounding box center [409, 317] width 92 height 78
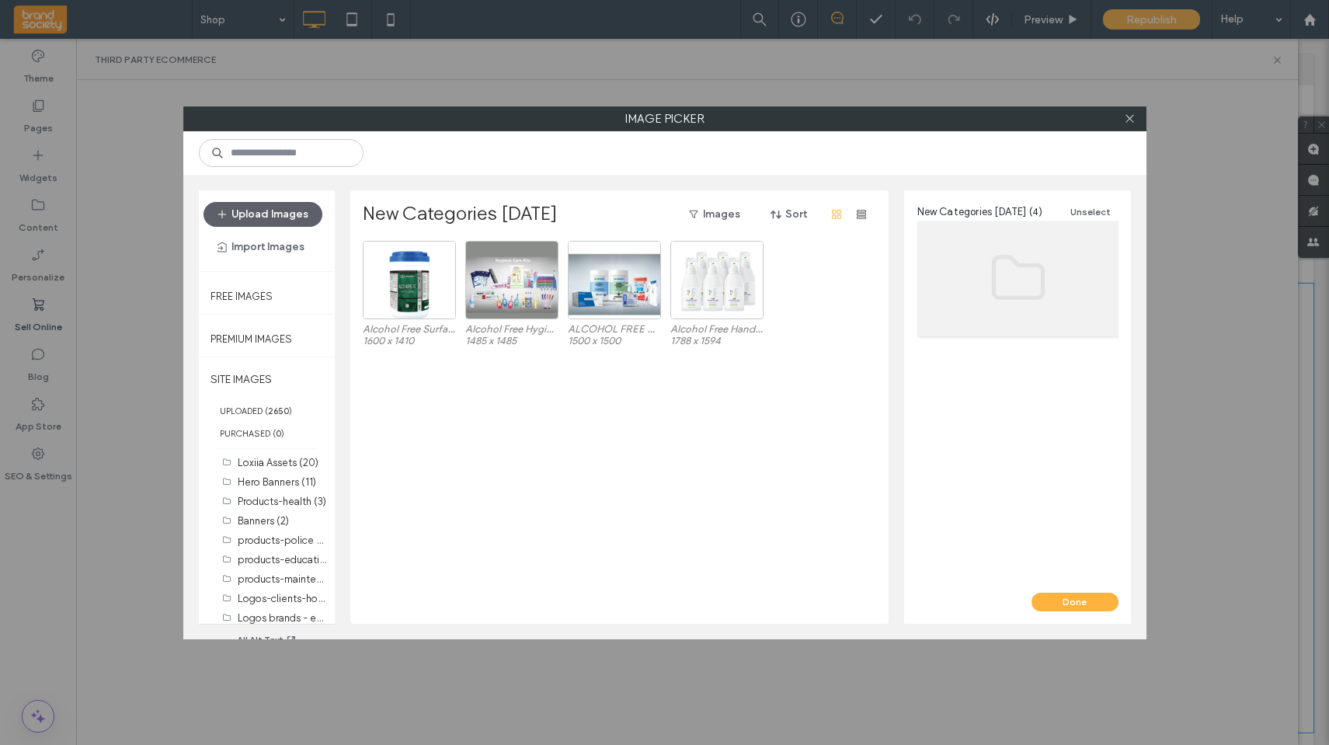
click at [706, 396] on div "Alcohol Free Surface Disinfectant Wipes-5215fbcd.png 1600 x 1410 Alcohol Free H…" at bounding box center [624, 432] width 522 height 383
click at [264, 211] on button "Upload Images" at bounding box center [262, 214] width 119 height 25
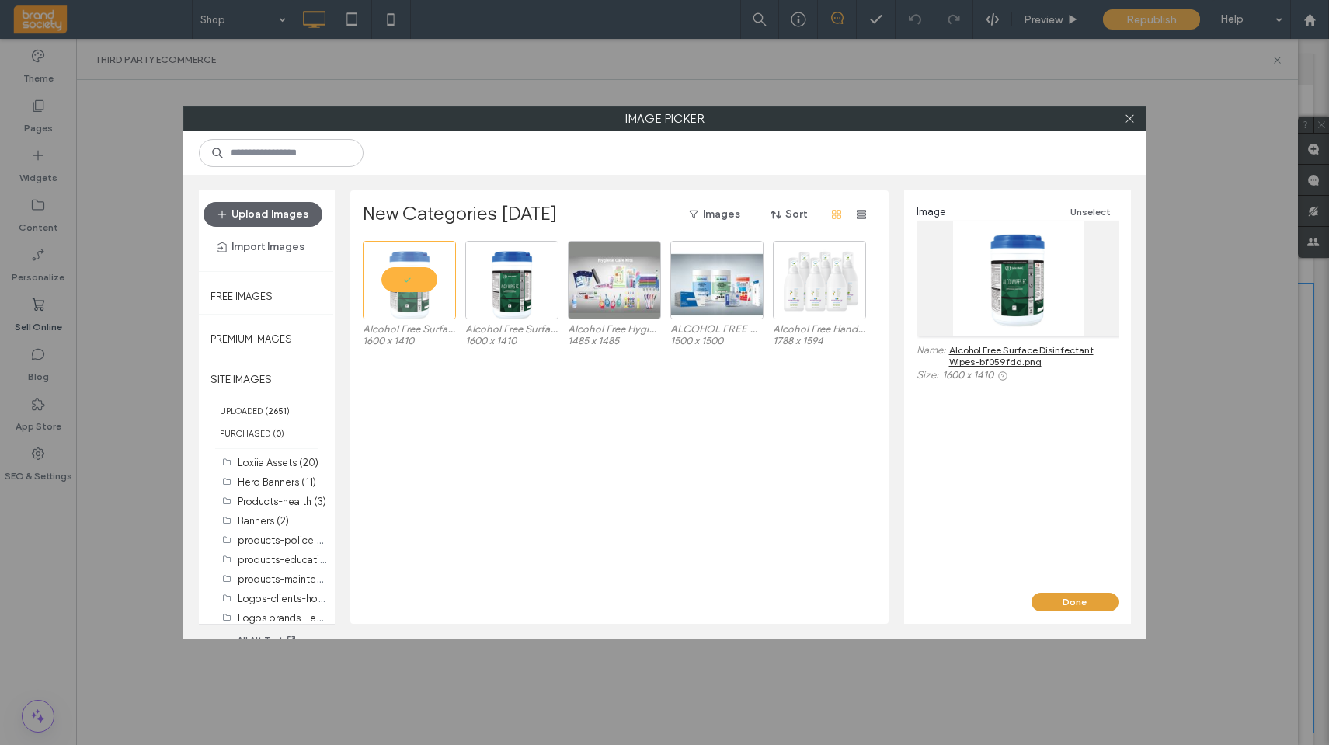
click at [1000, 555] on button "Done" at bounding box center [1074, 602] width 87 height 19
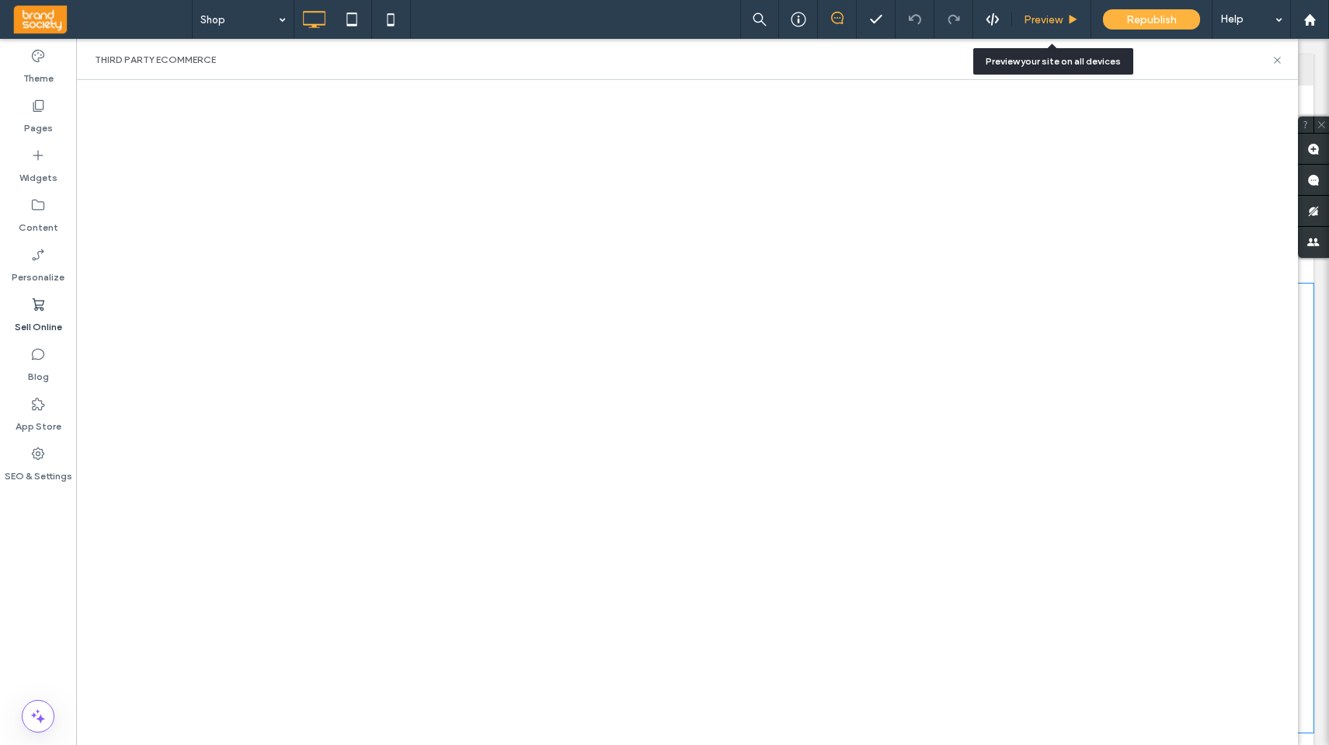
click at [1000, 20] on span "Preview" at bounding box center [1043, 19] width 39 height 13
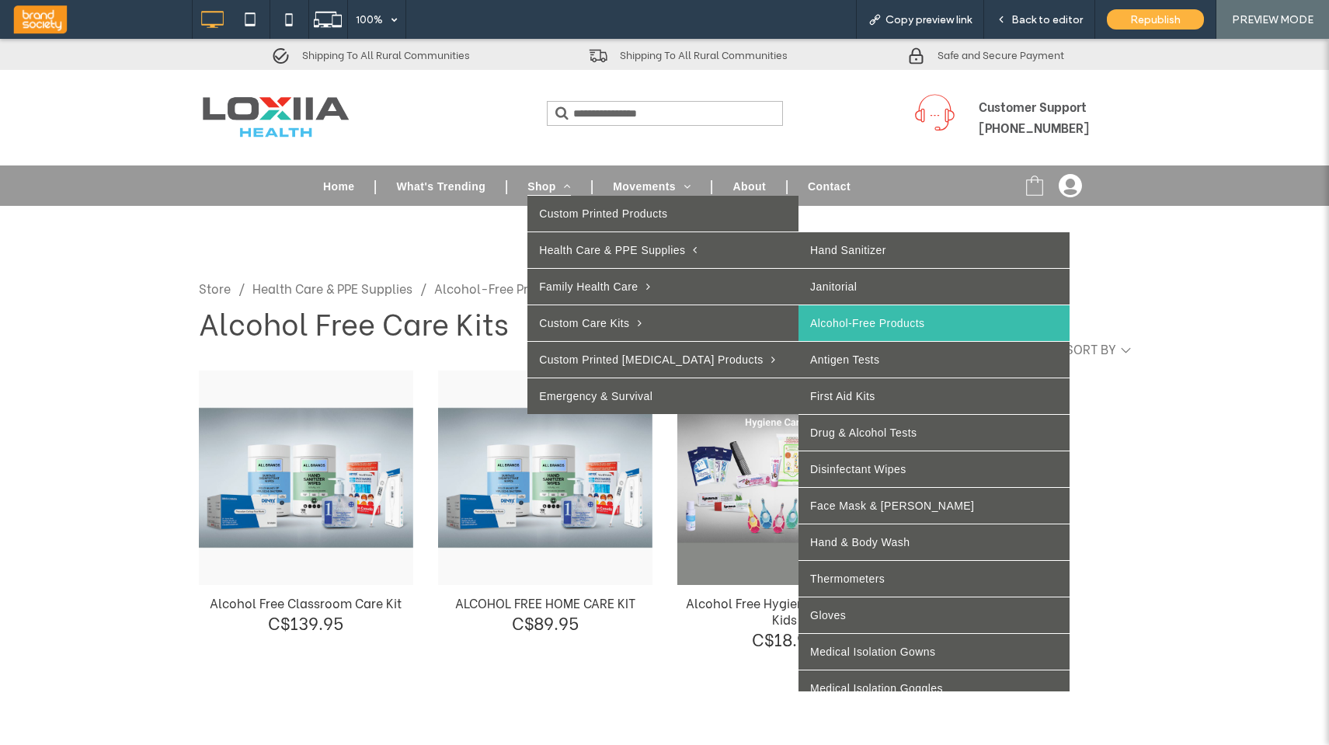
click at [822, 319] on link "Alcohol-Free Products" at bounding box center [933, 323] width 271 height 36
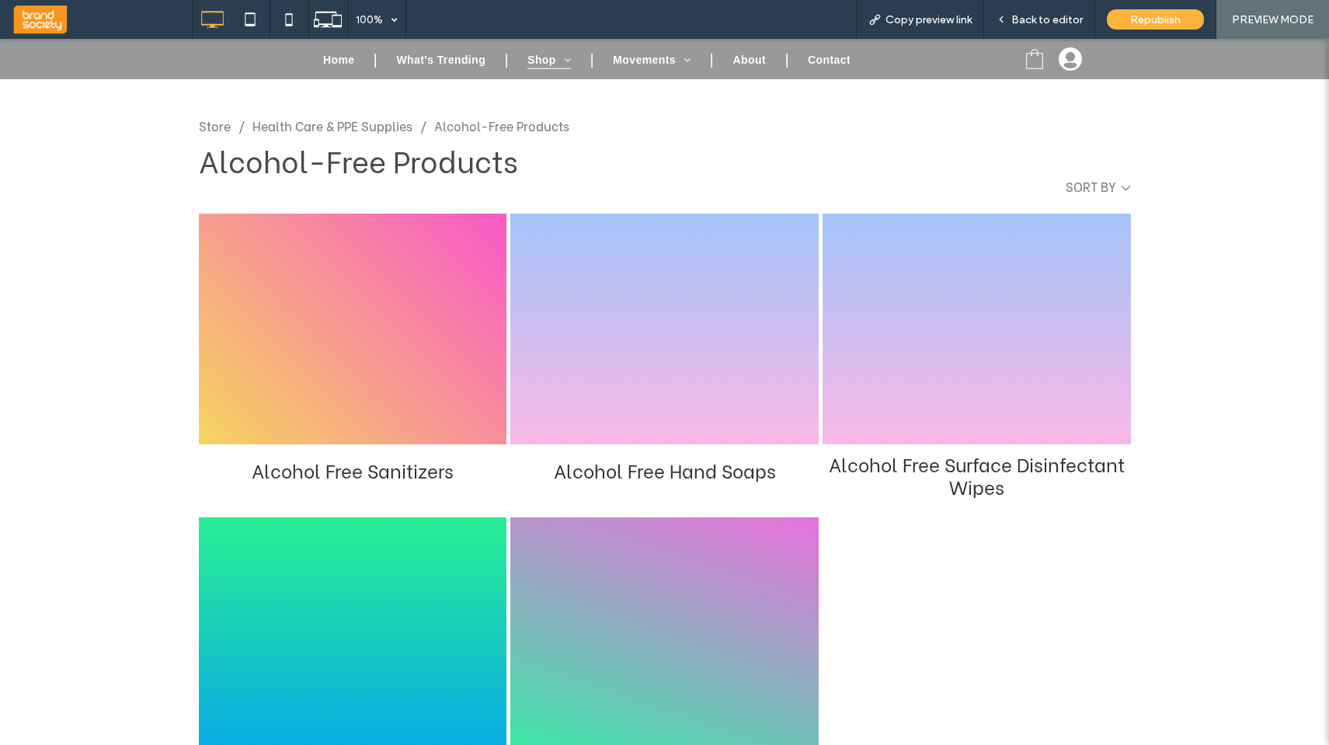
scroll to position [280, 0]
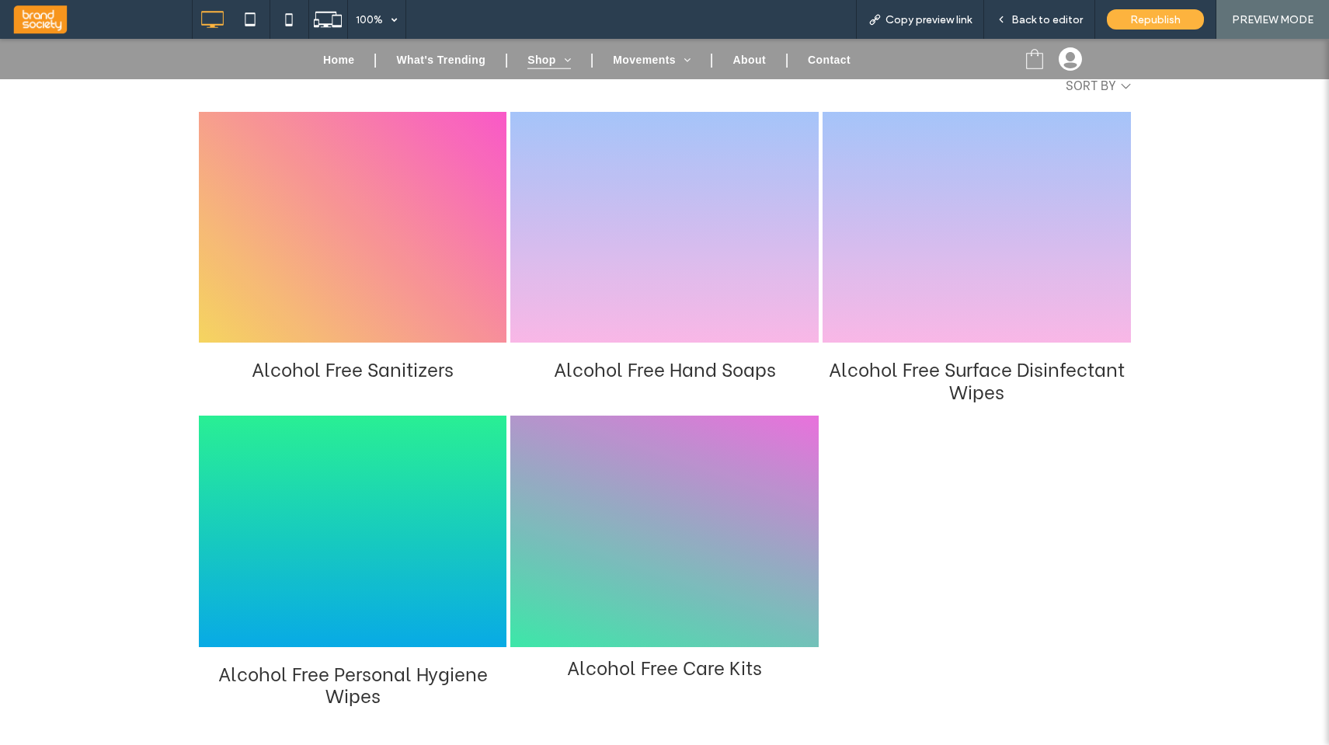
click div "Alcohol Free Care Kits"
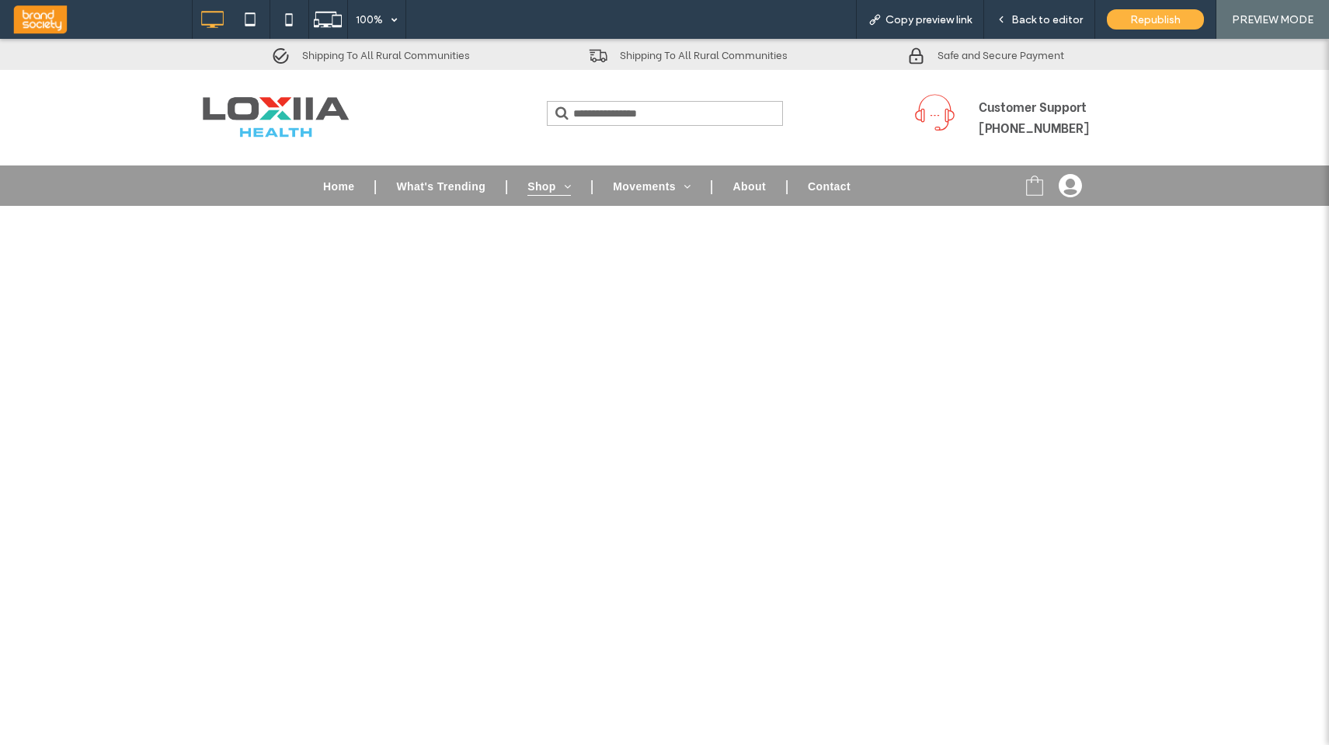
scroll to position [0, 0]
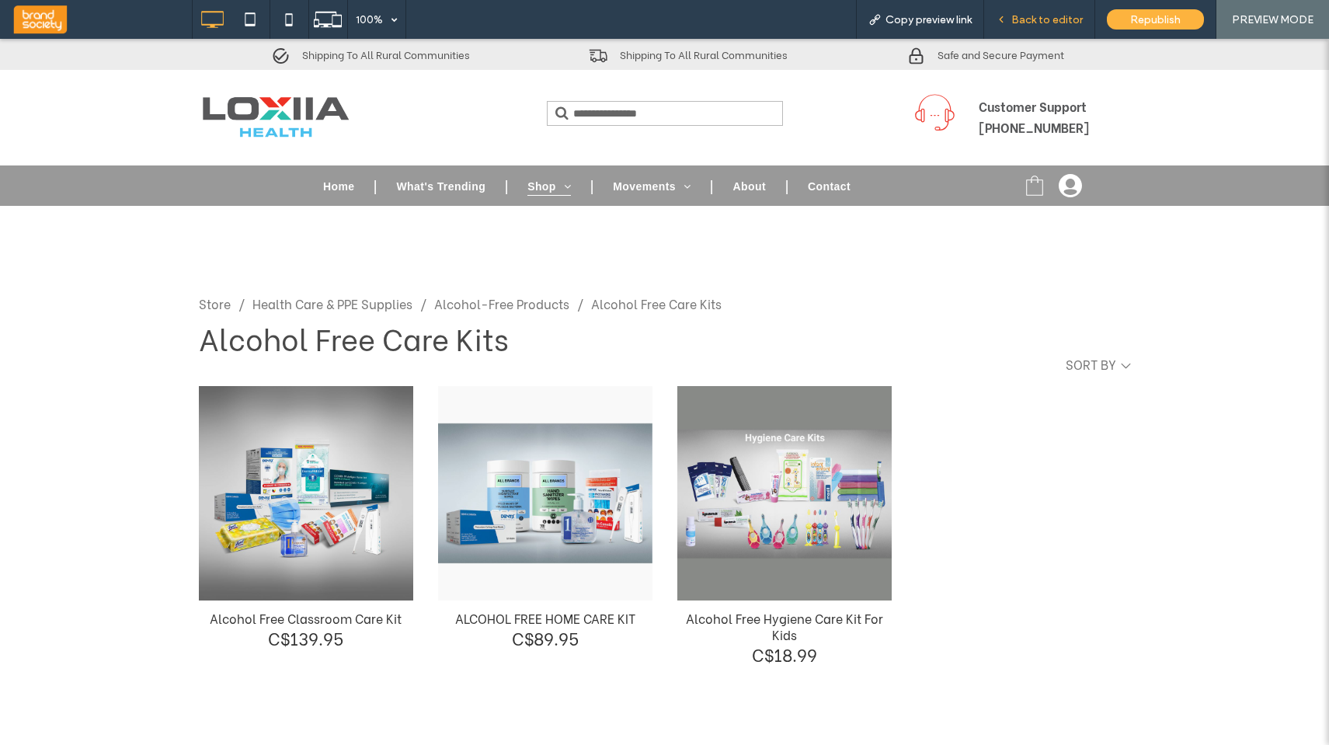
click at [1000, 22] on span "Back to editor" at bounding box center [1046, 19] width 71 height 13
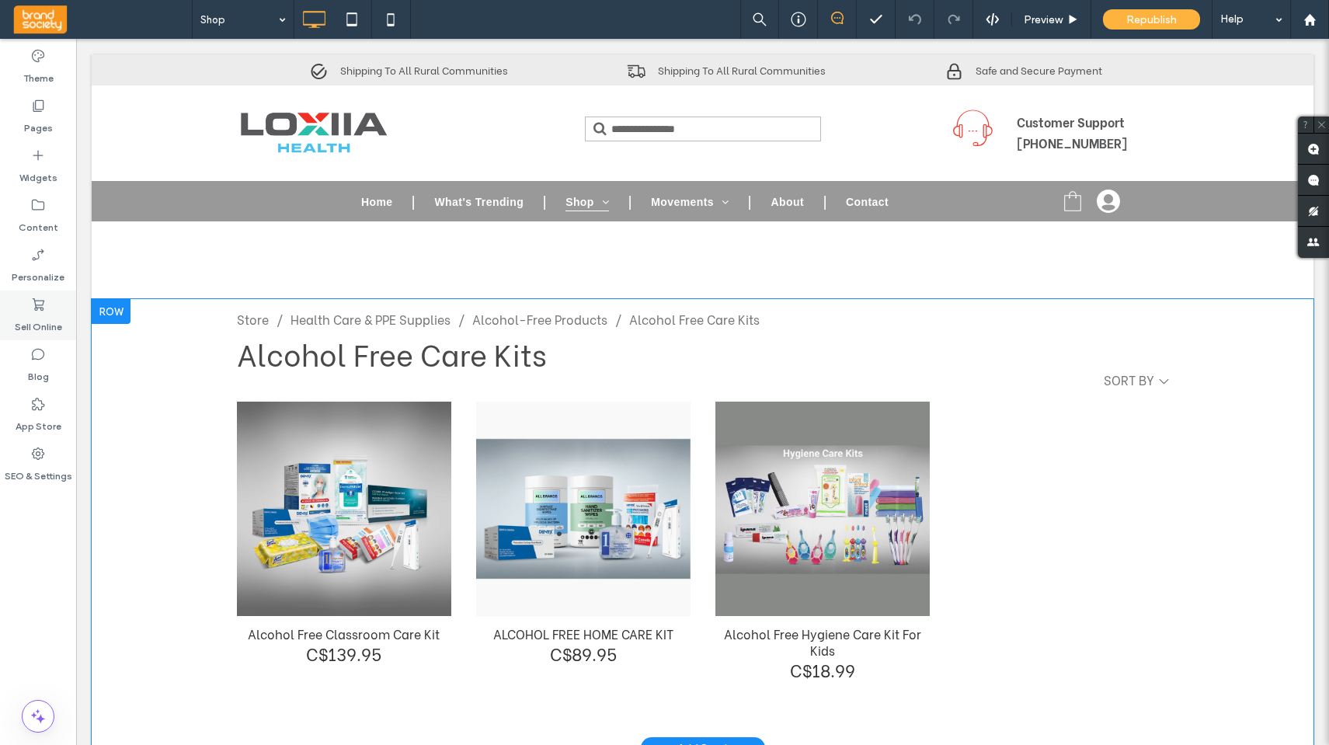
click at [34, 315] on label "Sell Online" at bounding box center [38, 323] width 47 height 22
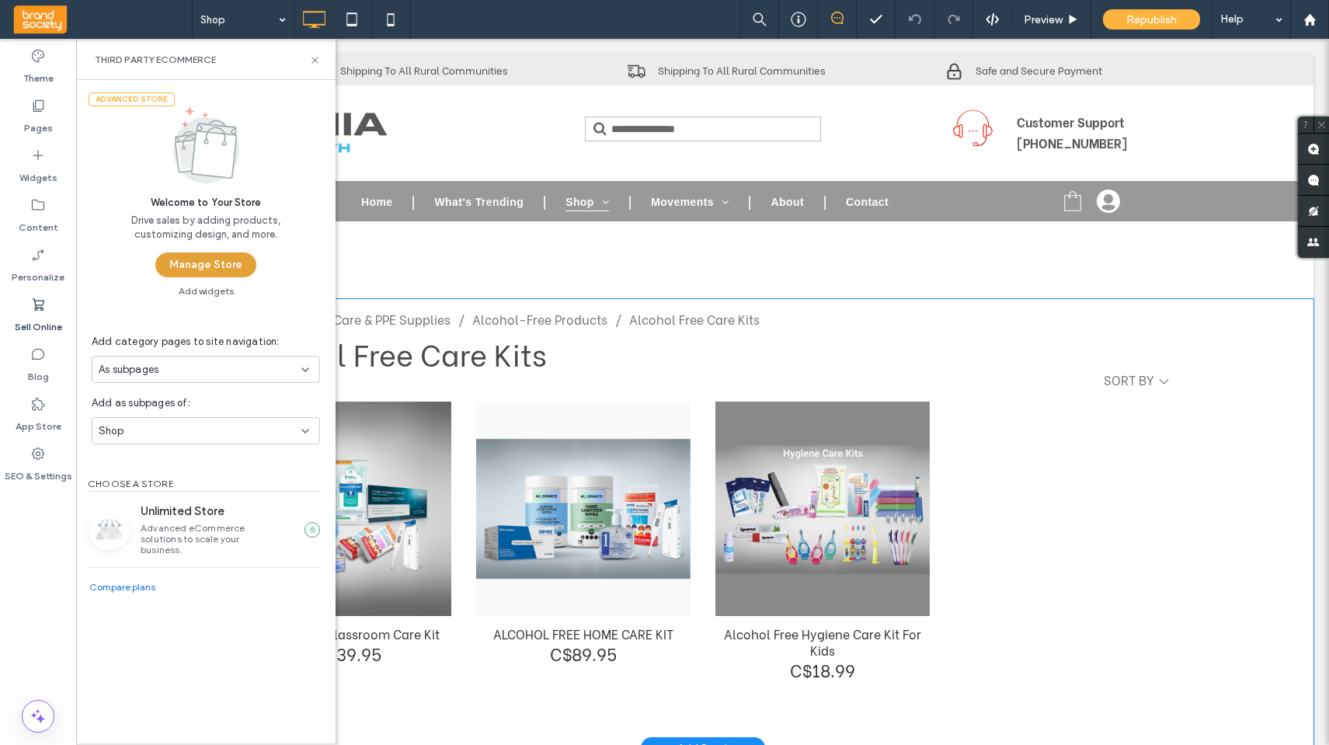
click at [210, 262] on button "Manage Store" at bounding box center [205, 264] width 101 height 25
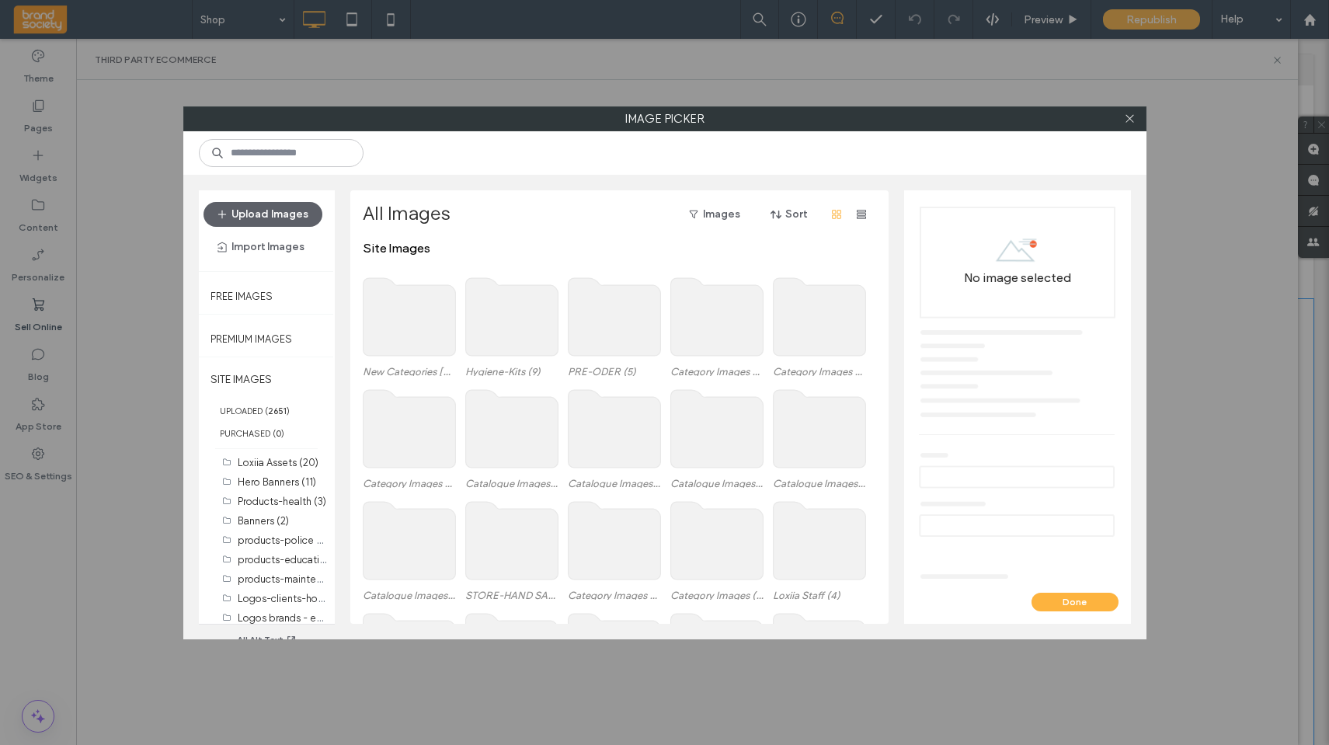
click at [403, 325] on use at bounding box center [409, 317] width 92 height 78
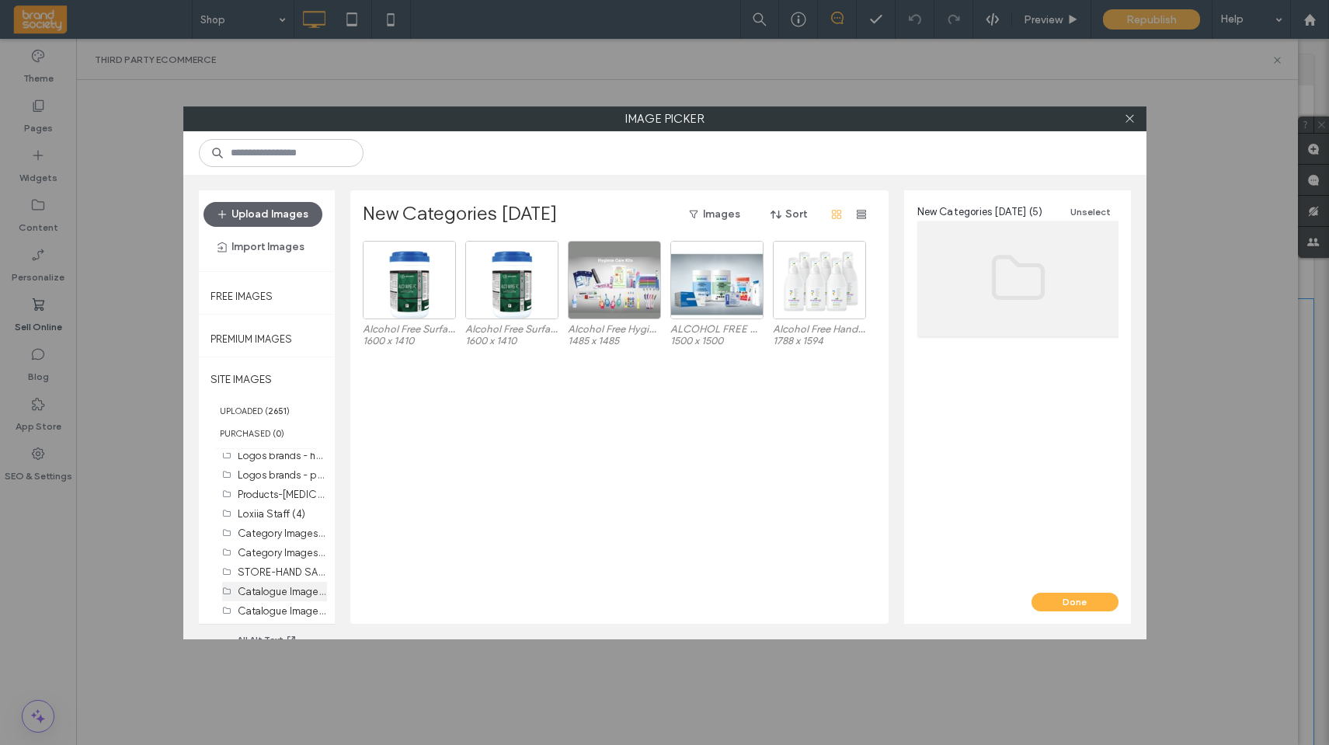
scroll to position [217, 0]
click at [269, 516] on label "Category Images (10)" at bounding box center [288, 516] width 100 height 15
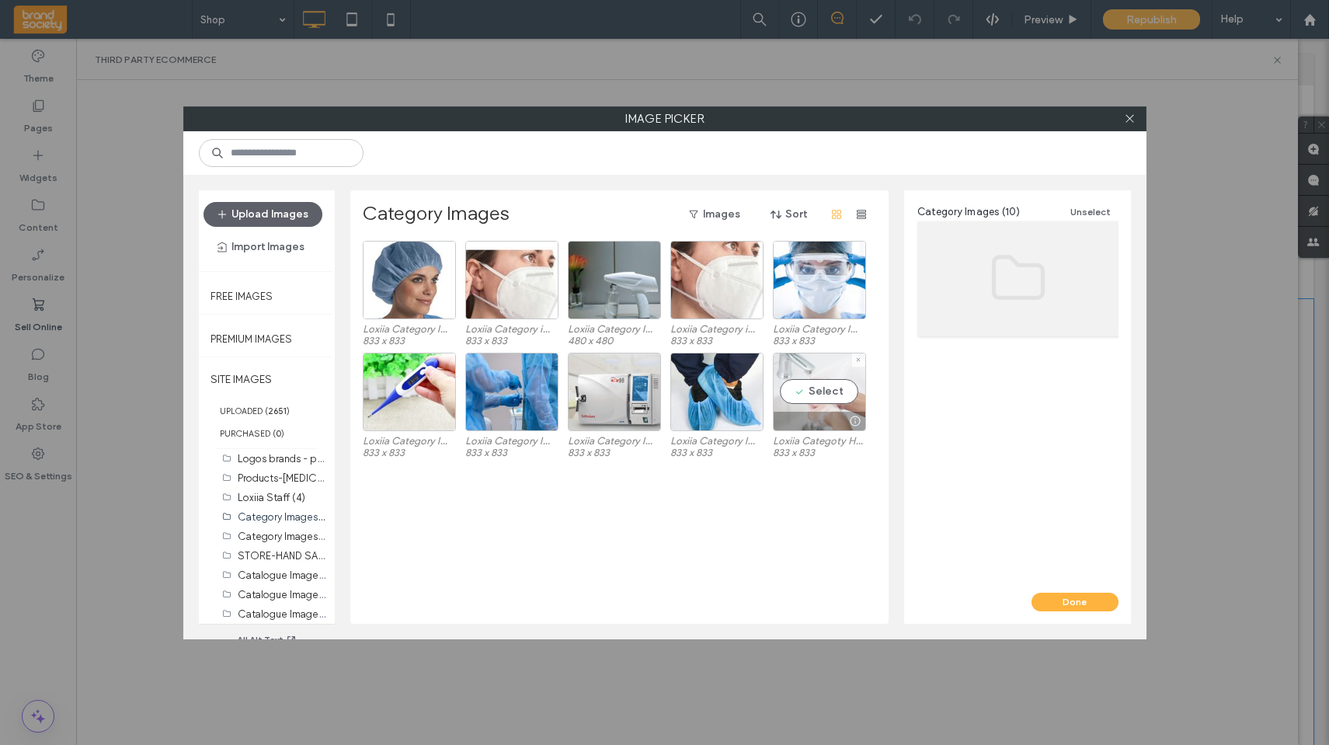
click at [823, 387] on div "Select" at bounding box center [819, 392] width 93 height 78
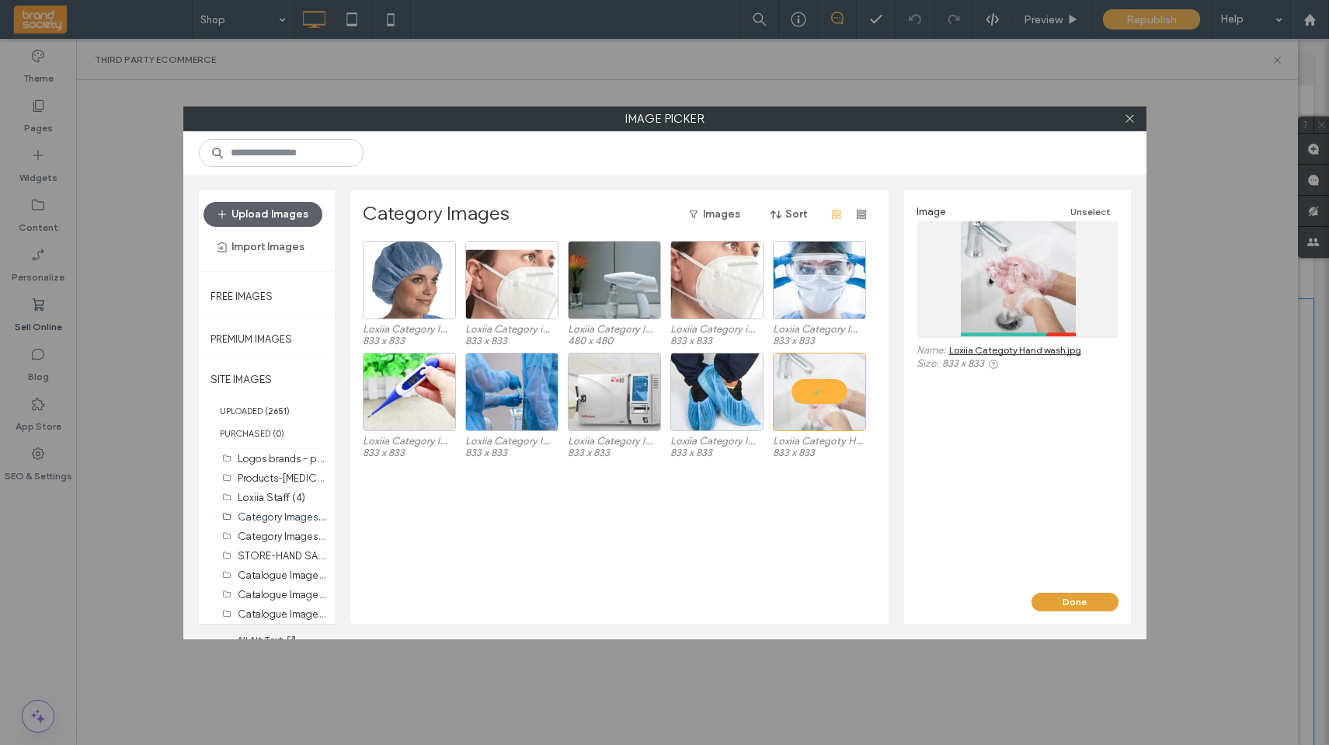
click at [1000, 555] on button "Done" at bounding box center [1074, 602] width 87 height 19
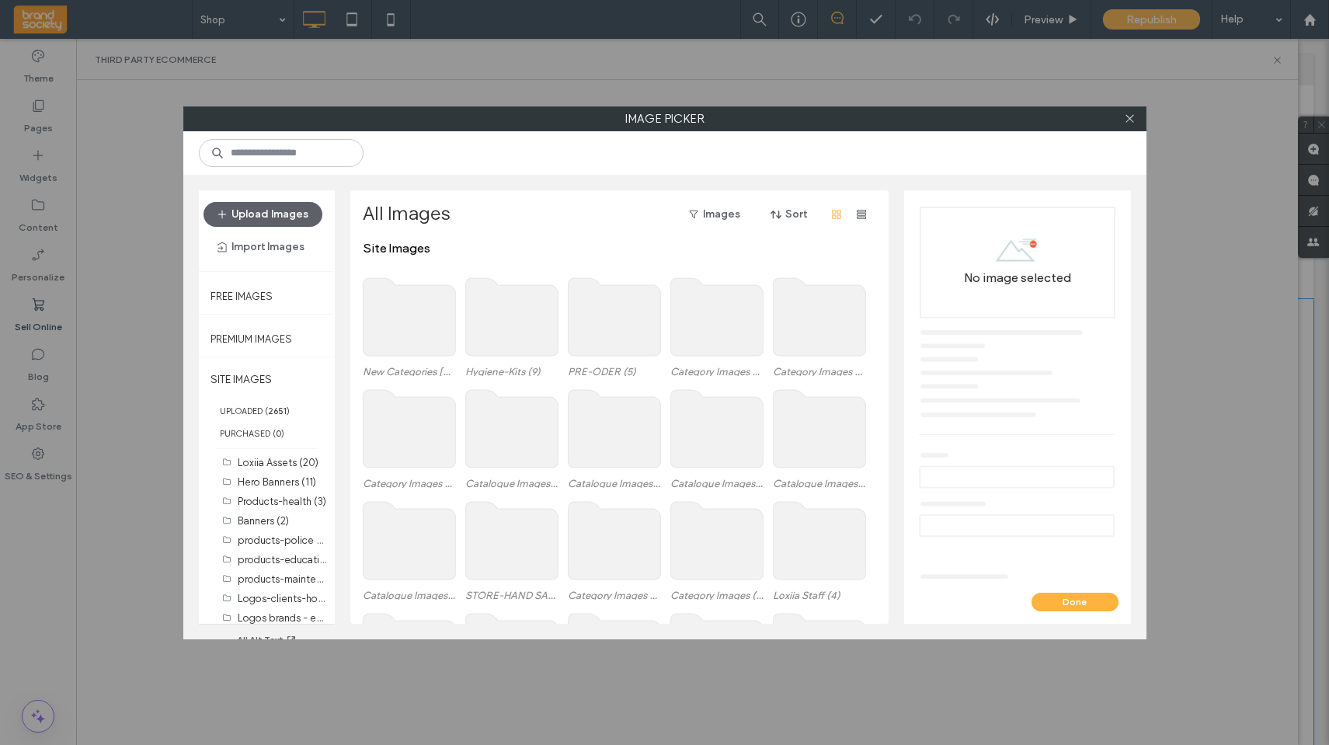
click at [407, 323] on use at bounding box center [409, 317] width 92 height 78
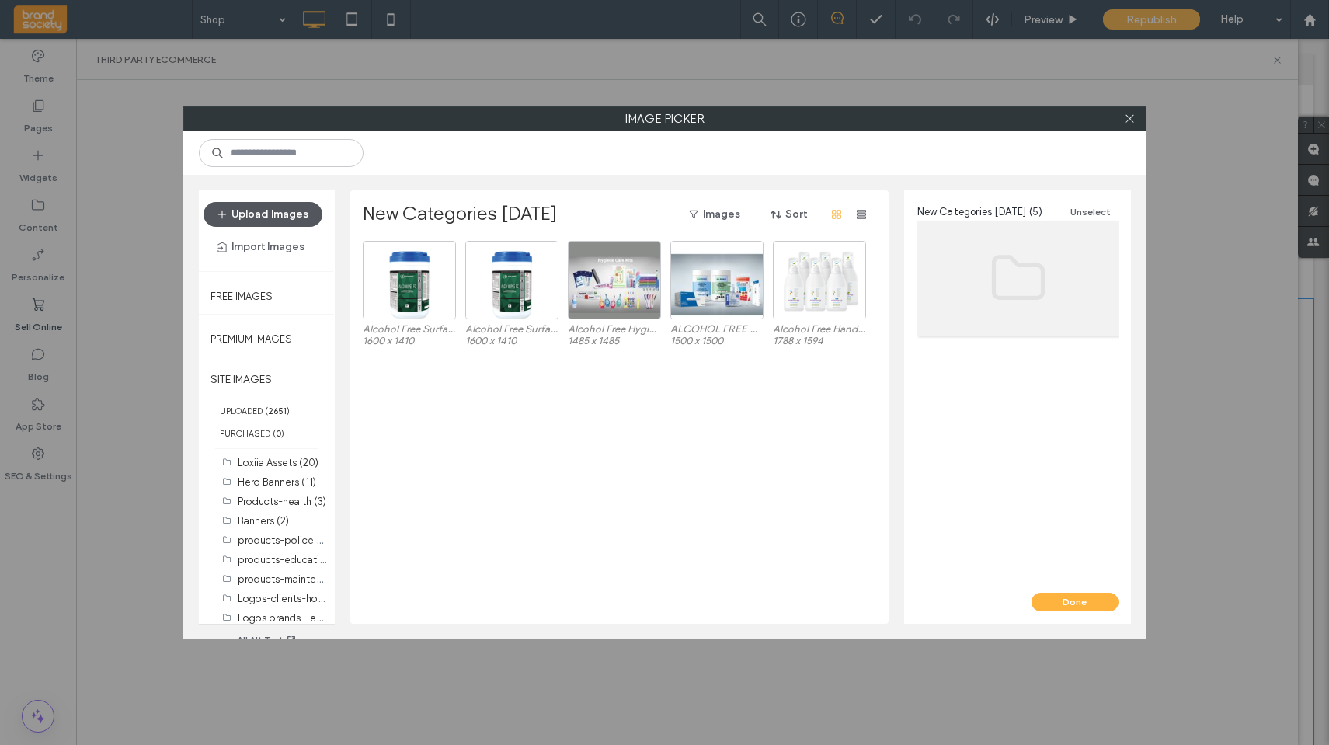
click at [265, 215] on button "Upload Images" at bounding box center [262, 214] width 119 height 25
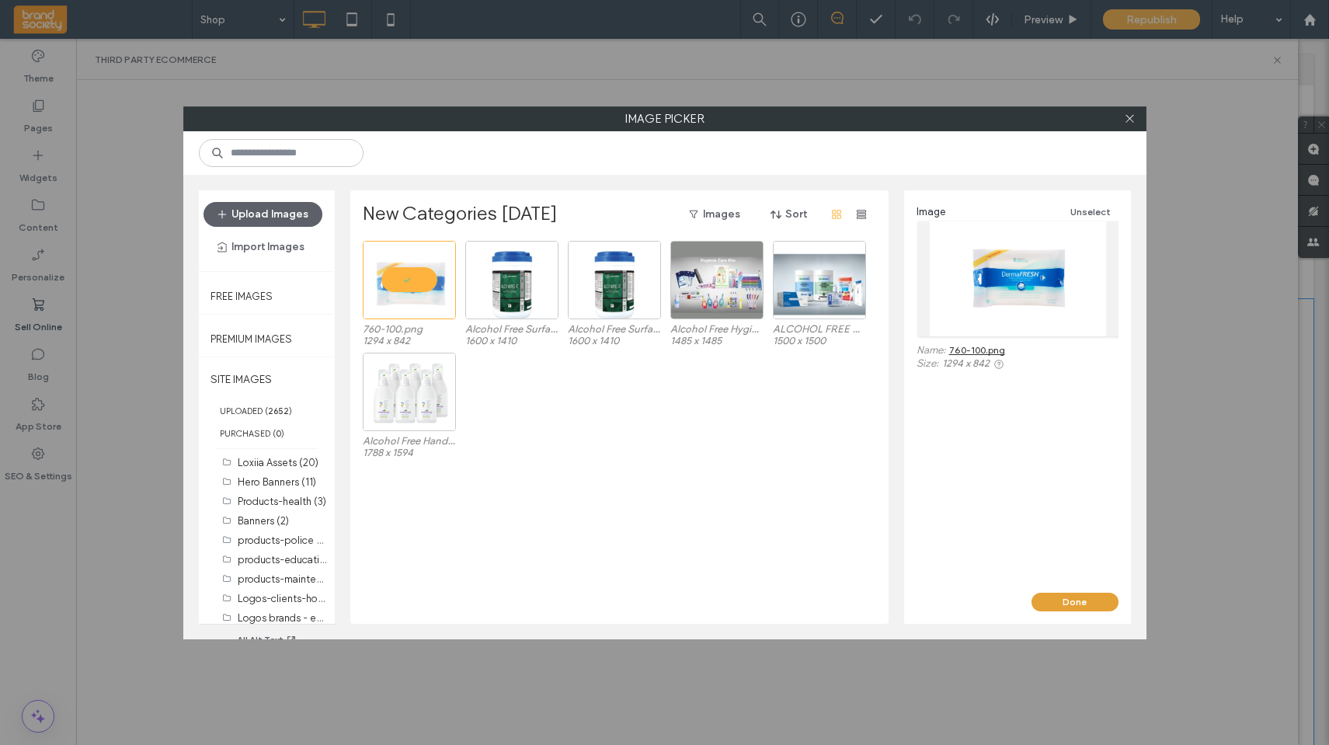
click at [1000, 555] on button "Done" at bounding box center [1074, 602] width 87 height 19
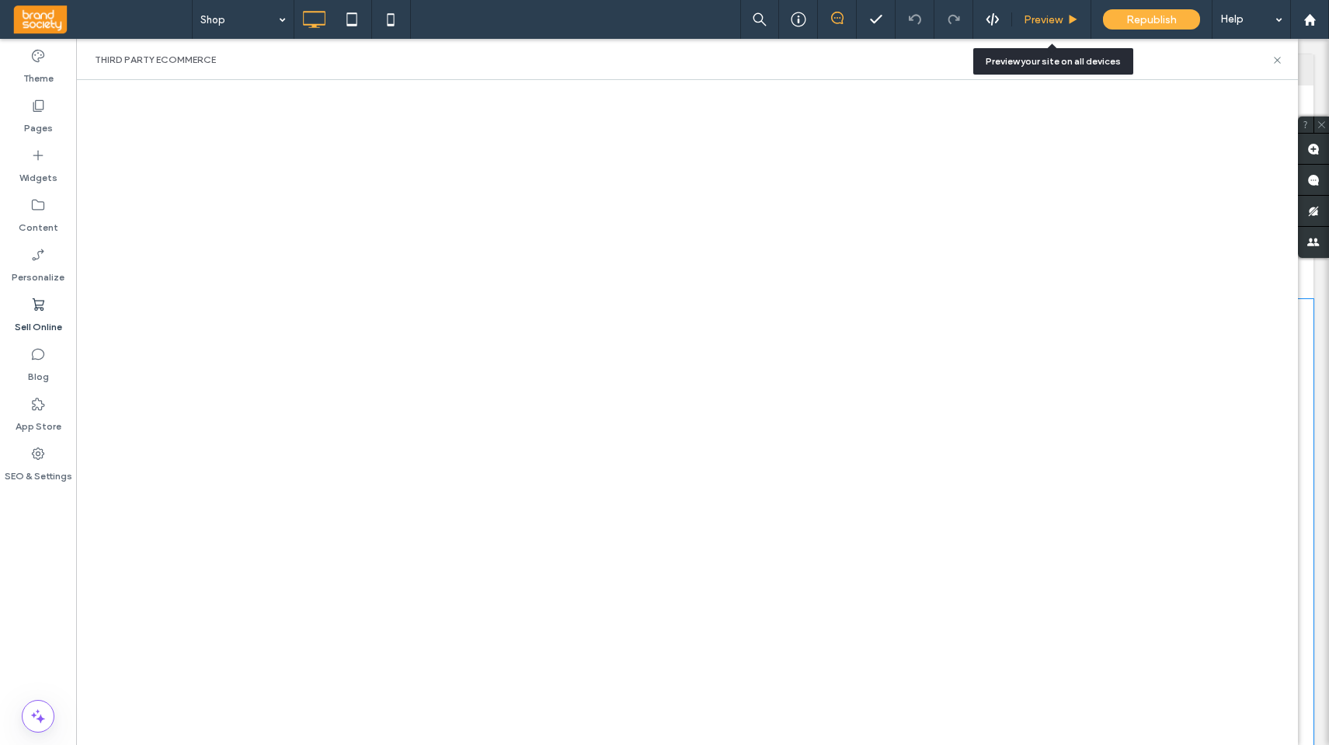
click at [1000, 19] on span "Preview" at bounding box center [1043, 19] width 39 height 13
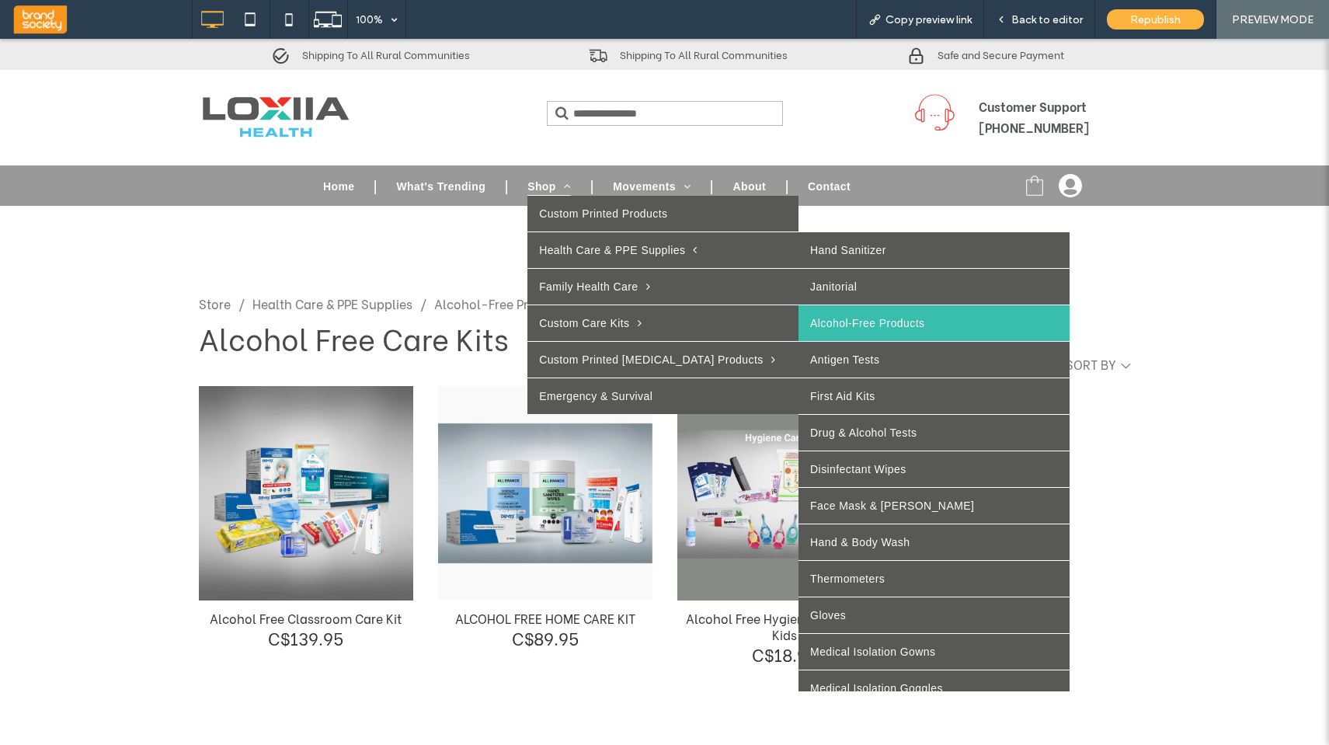
click at [799, 320] on link "Alcohol-Free Products" at bounding box center [933, 323] width 271 height 36
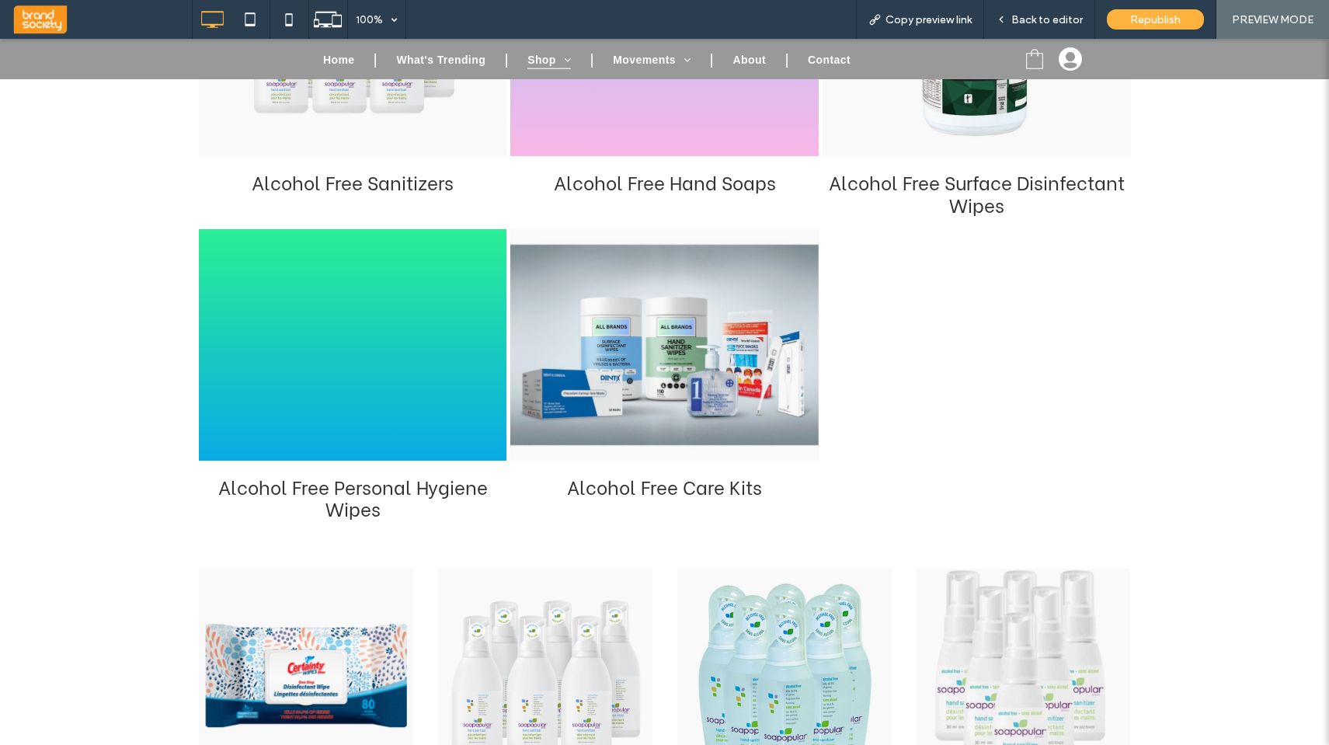
scroll to position [527, 0]
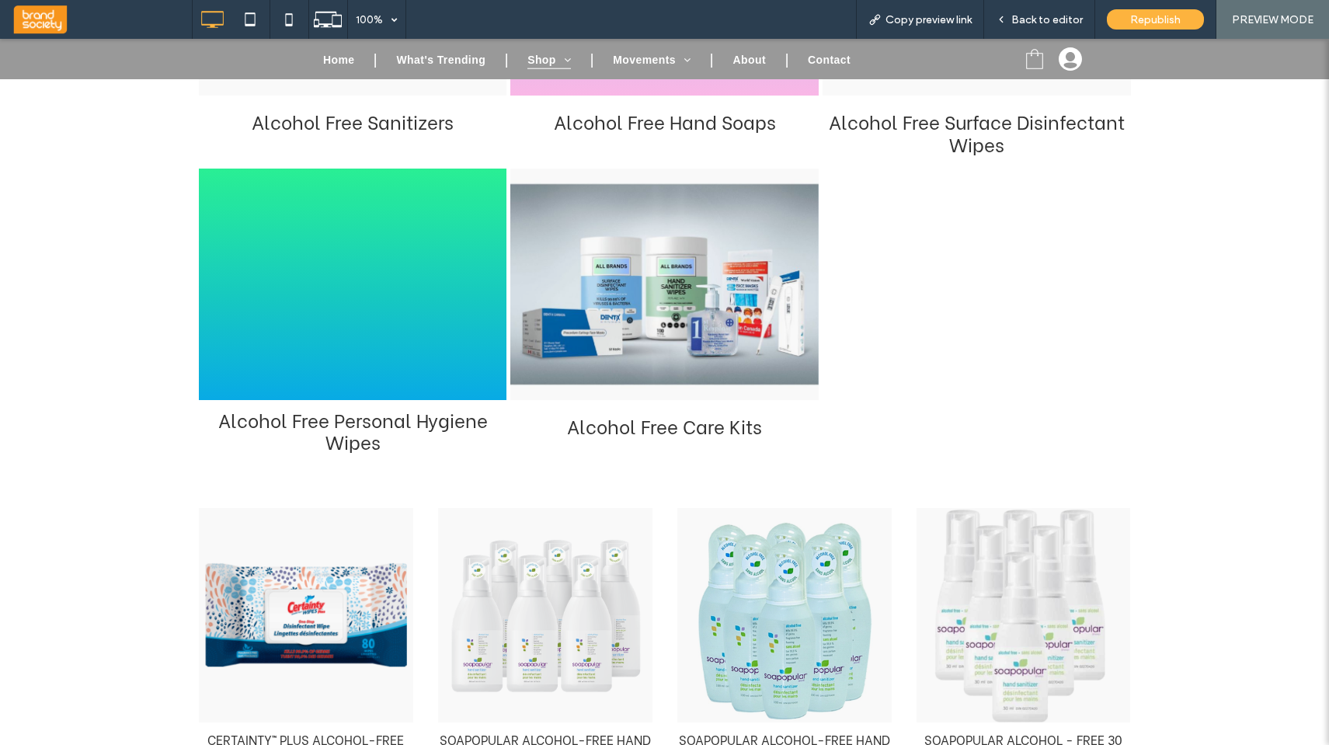
click div "Alcohol Free Personal Hygiene Wipes"
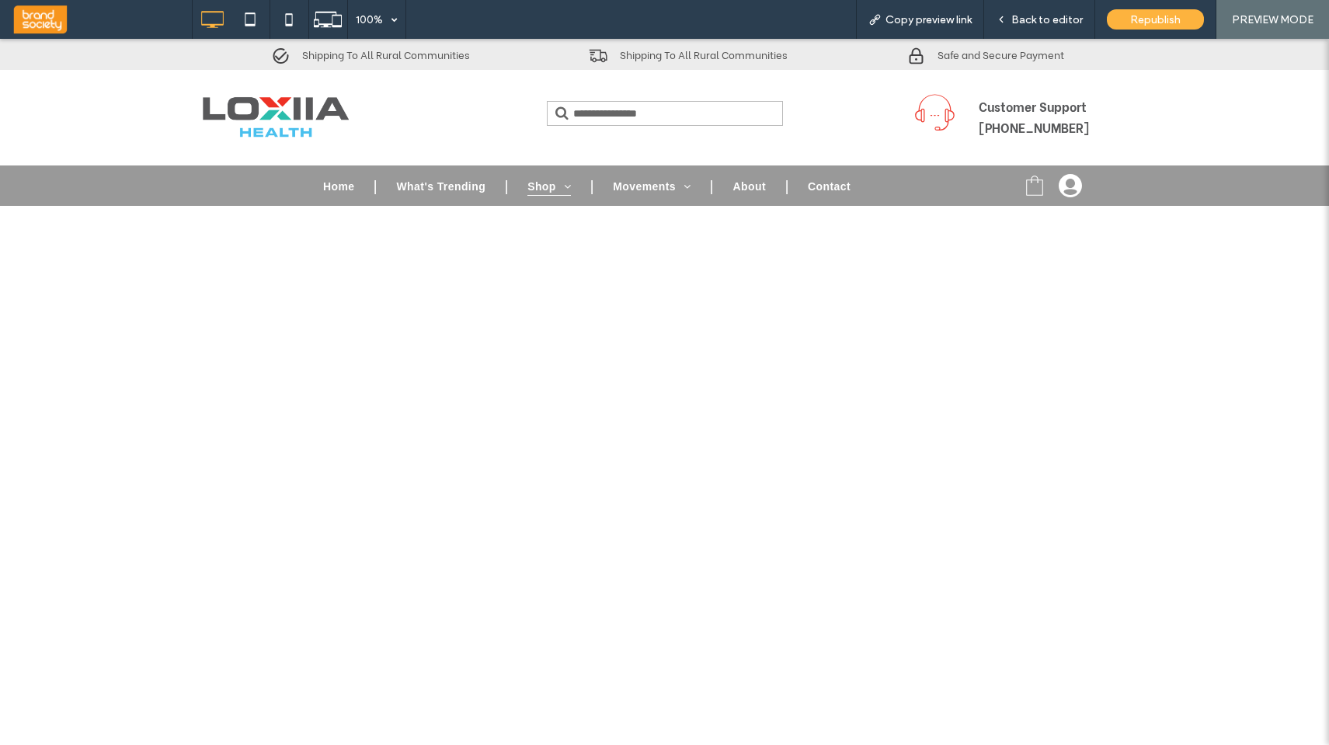
scroll to position [0, 0]
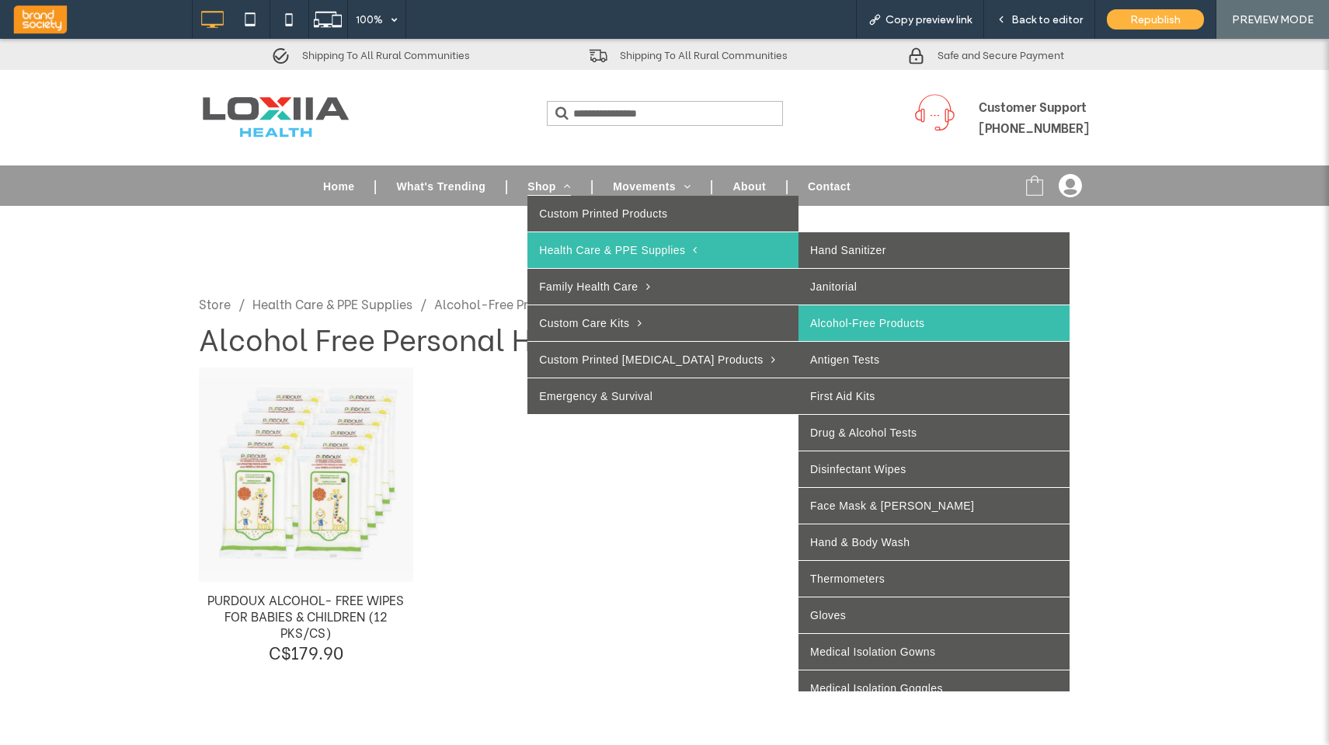
click at [815, 328] on link "Alcohol-Free Products" at bounding box center [933, 323] width 271 height 36
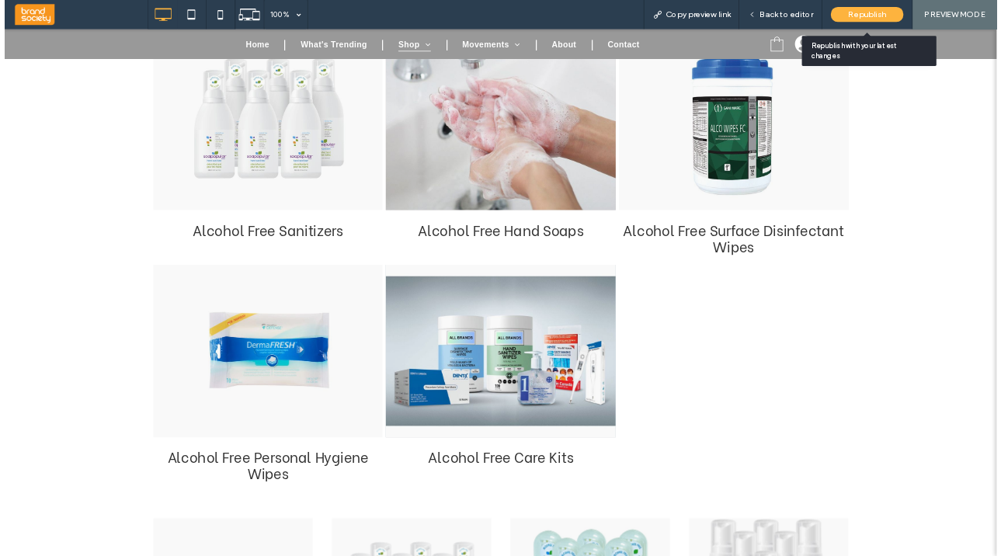
scroll to position [1, 0]
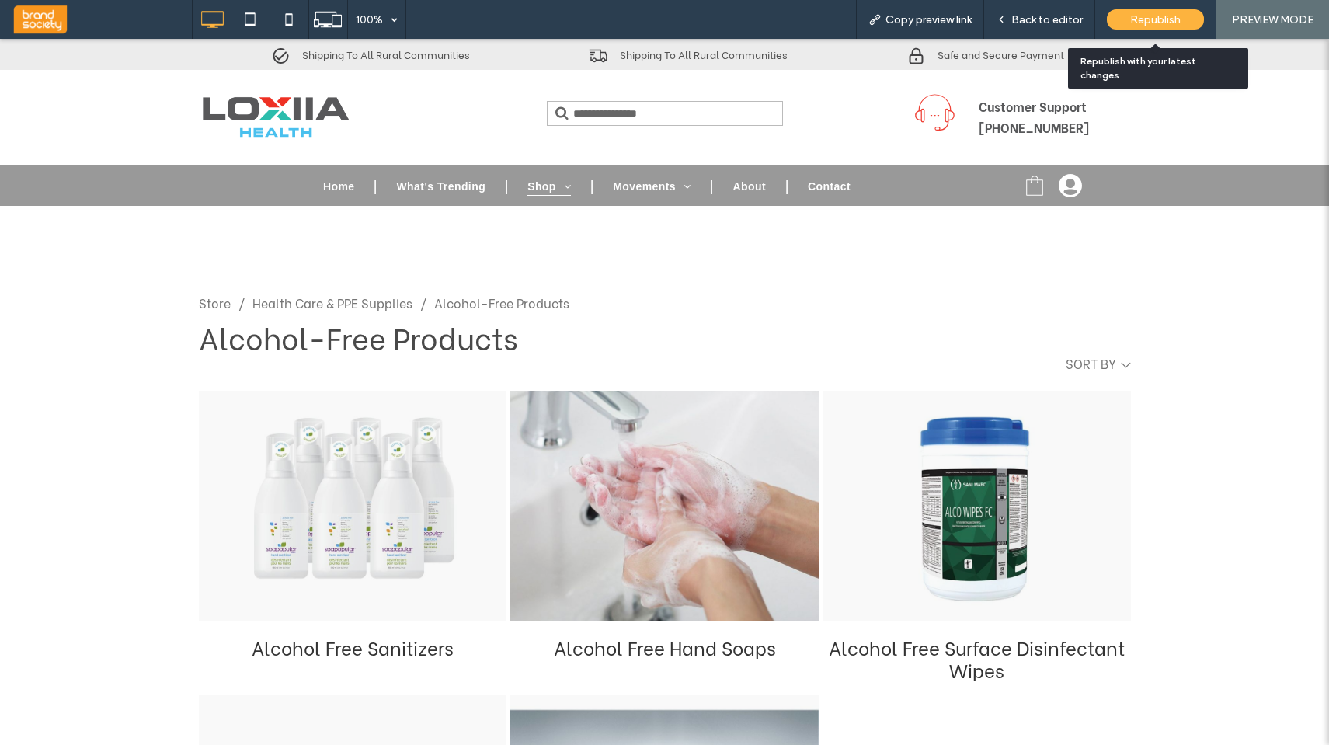
click at [1000, 15] on span "Republish" at bounding box center [1155, 19] width 50 height 13
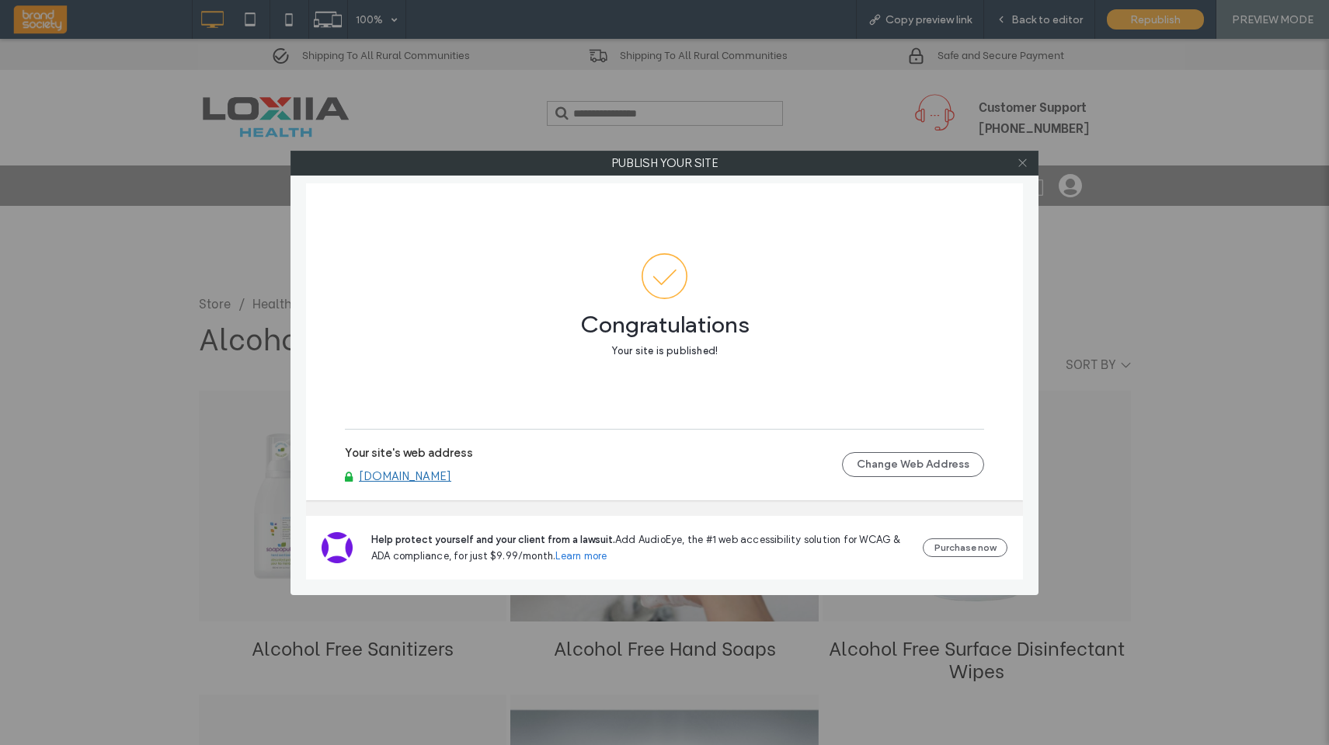
click at [1000, 168] on icon at bounding box center [1023, 163] width 12 height 12
